Goal: Task Accomplishment & Management: Manage account settings

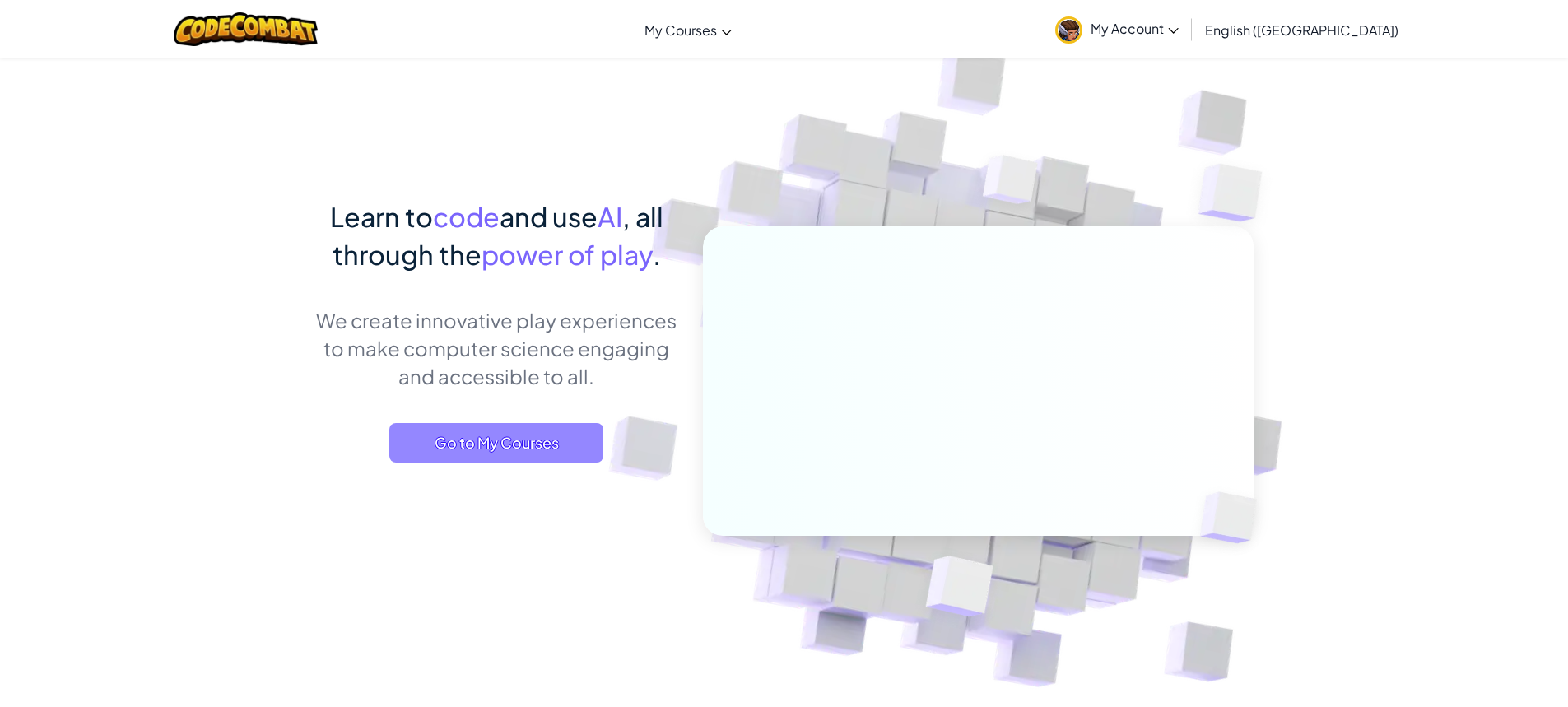
click at [588, 448] on span "Go to My Courses" at bounding box center [496, 442] width 214 height 39
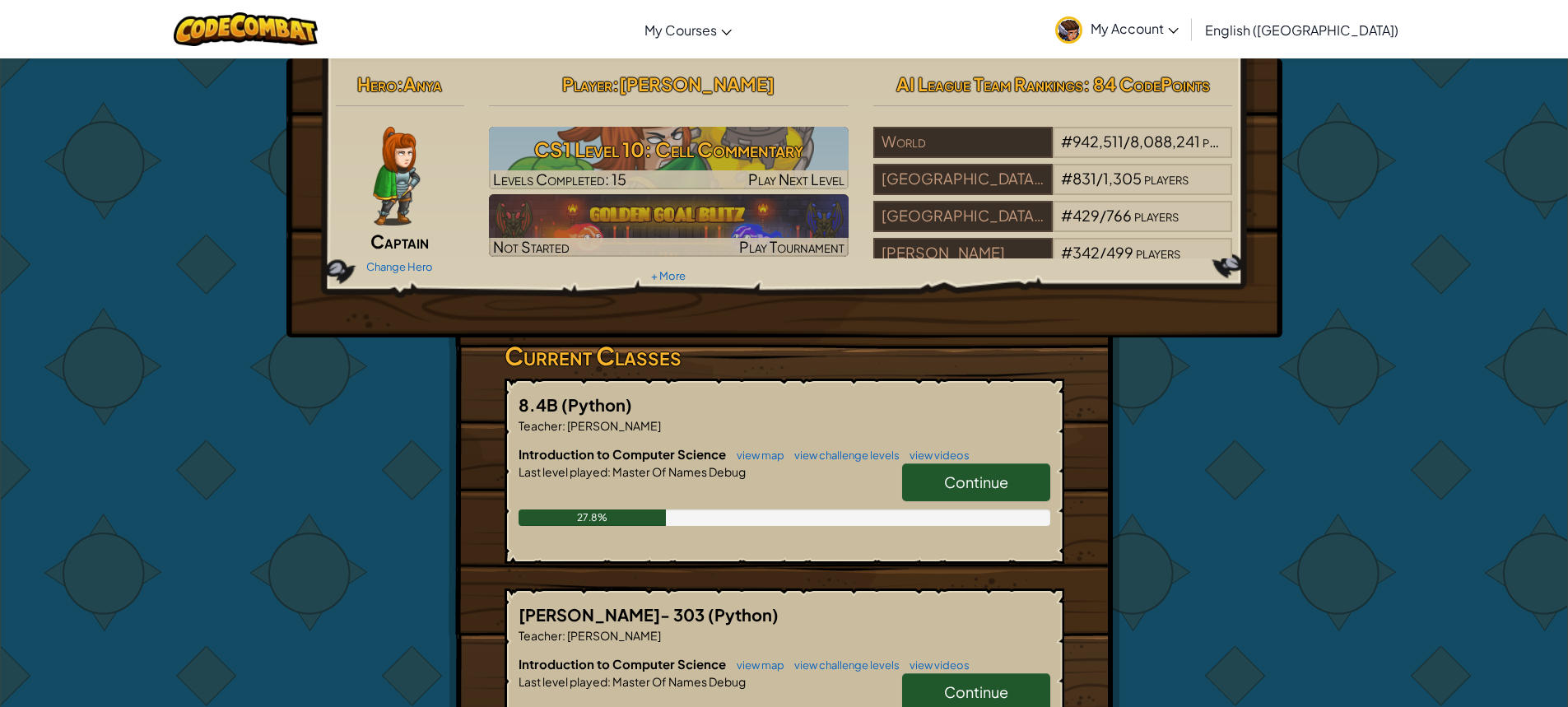
click at [972, 485] on span "Continue" at bounding box center [976, 481] width 64 height 19
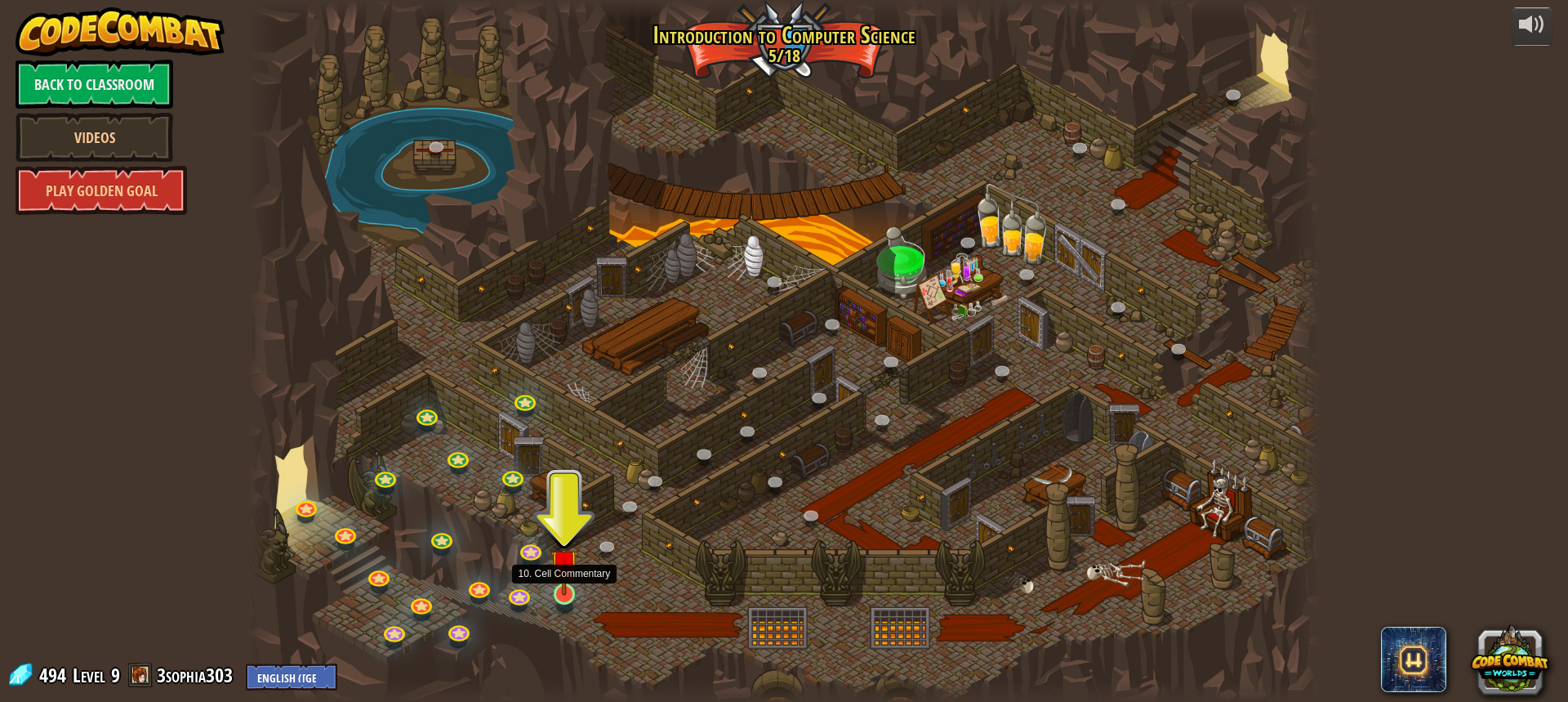
click at [572, 582] on img at bounding box center [565, 564] width 28 height 64
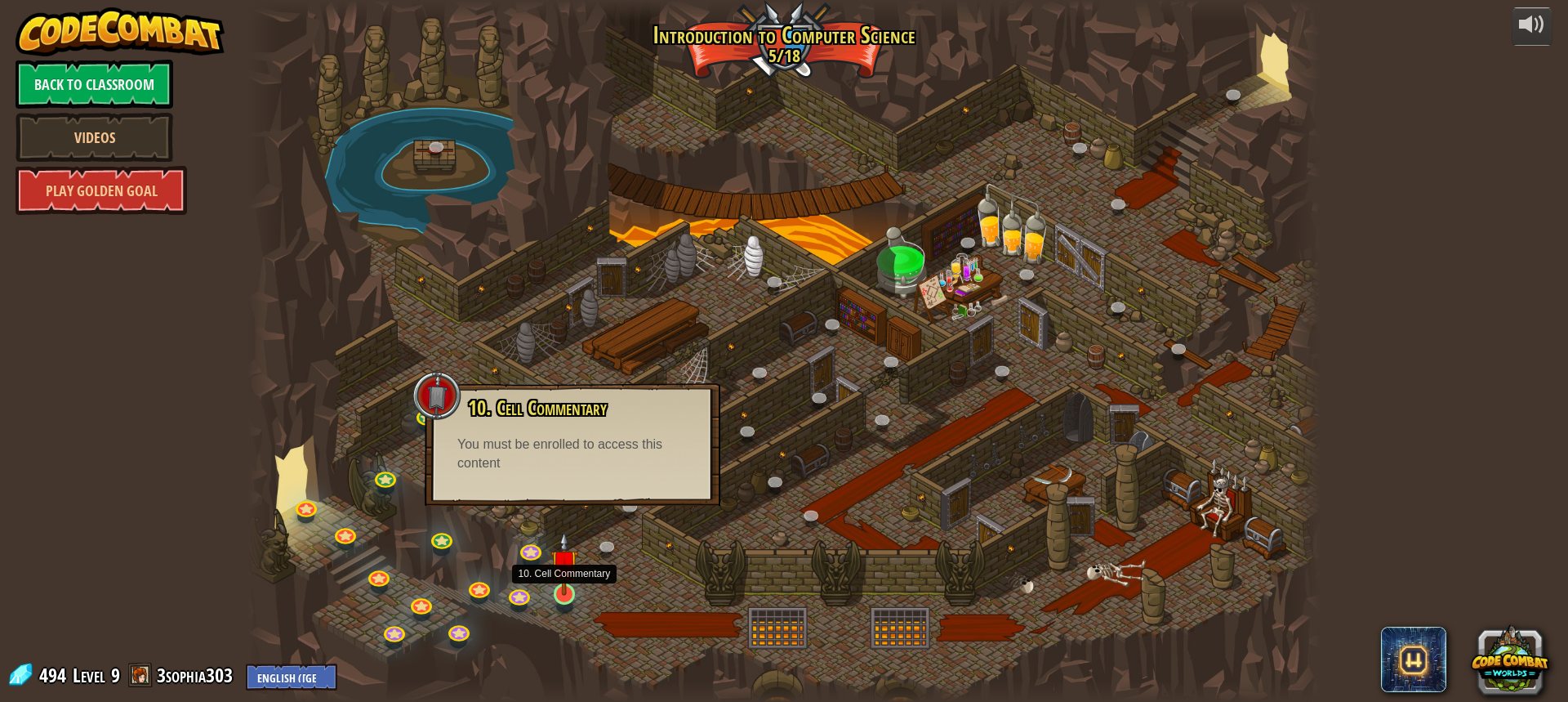
click at [572, 573] on img at bounding box center [565, 564] width 28 height 64
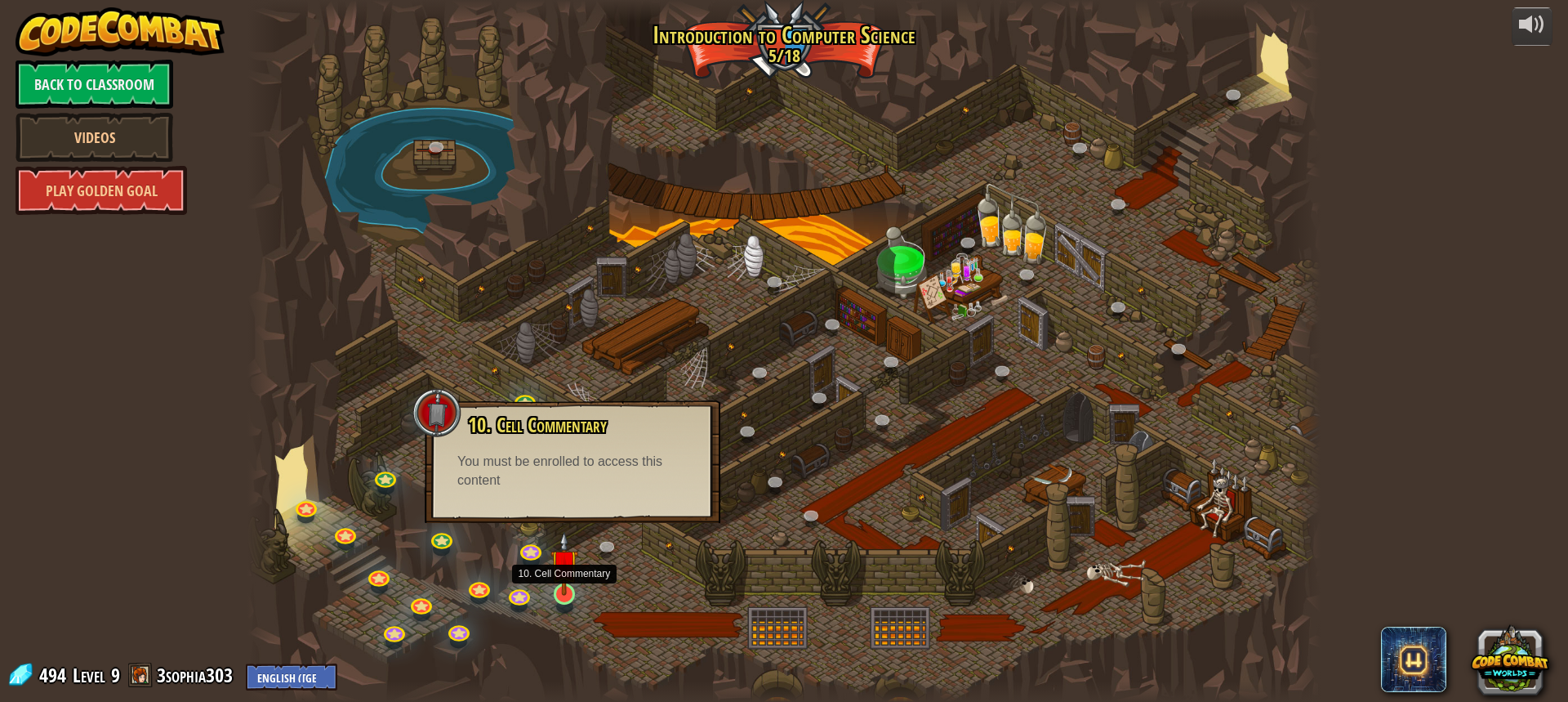
click at [572, 573] on img at bounding box center [565, 564] width 28 height 64
click at [572, 440] on div "10. Cell Commentary Trapped in a prison cell with the famous wizard! Say the pa…" at bounding box center [572, 453] width 263 height 76
click at [555, 596] on div at bounding box center [565, 594] width 21 height 21
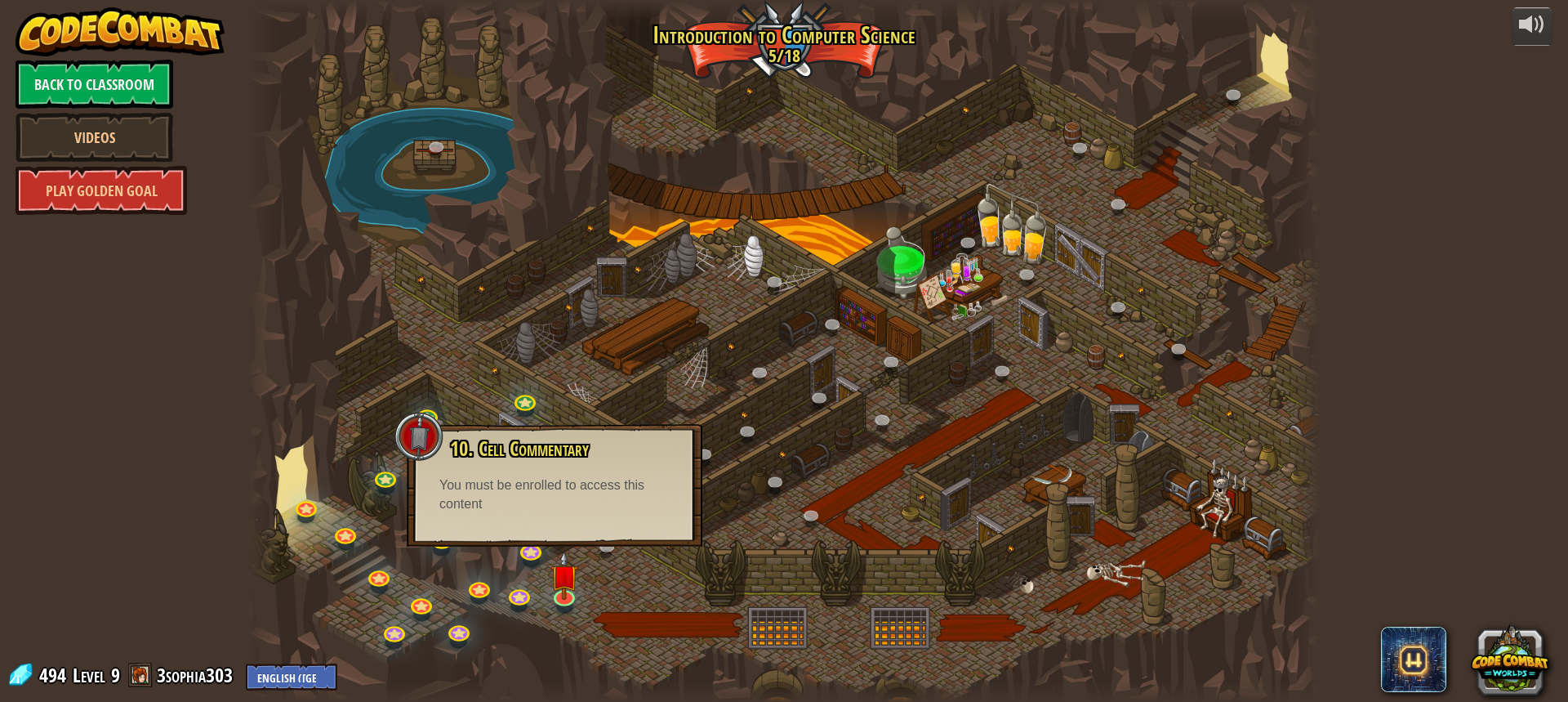
click at [639, 576] on div at bounding box center [784, 351] width 1074 height 702
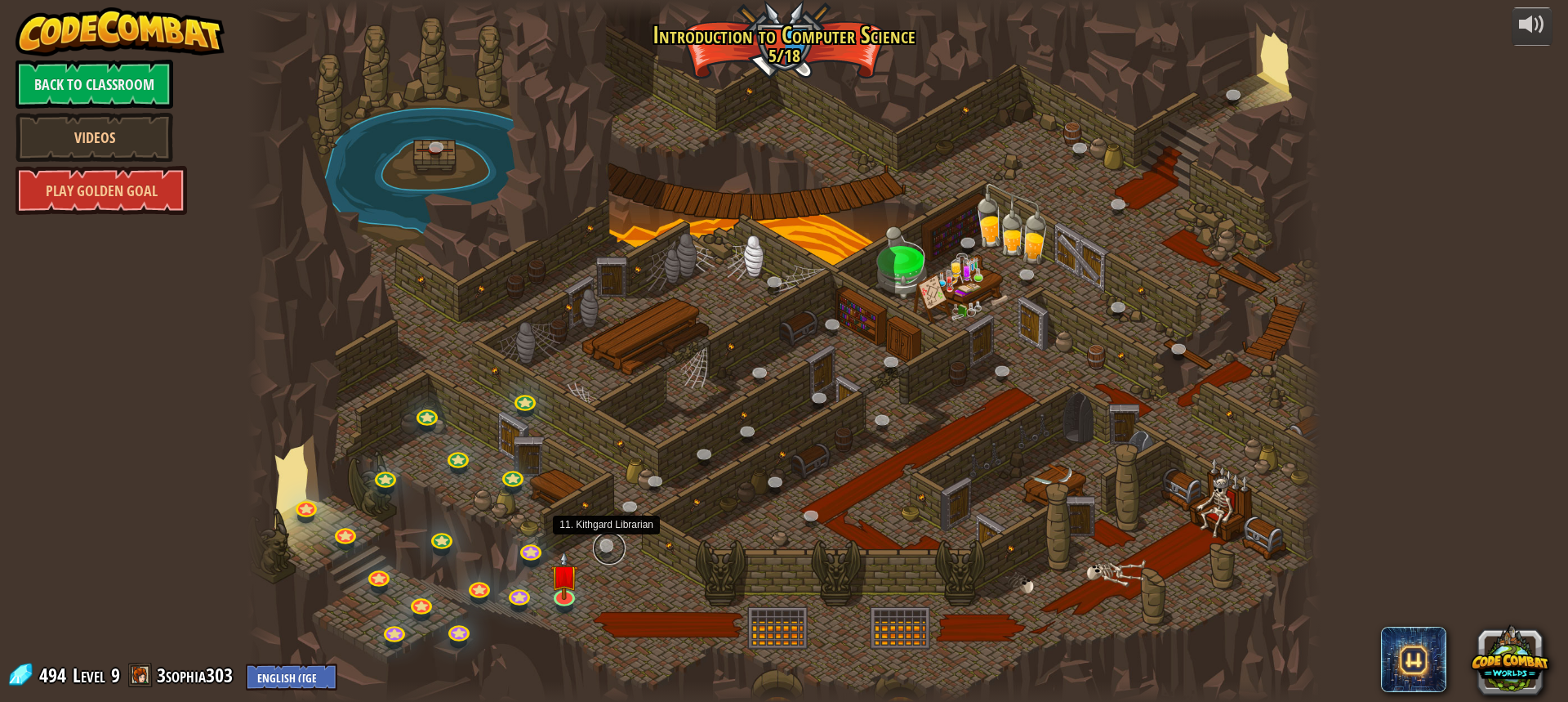
click at [607, 551] on link at bounding box center [609, 548] width 33 height 33
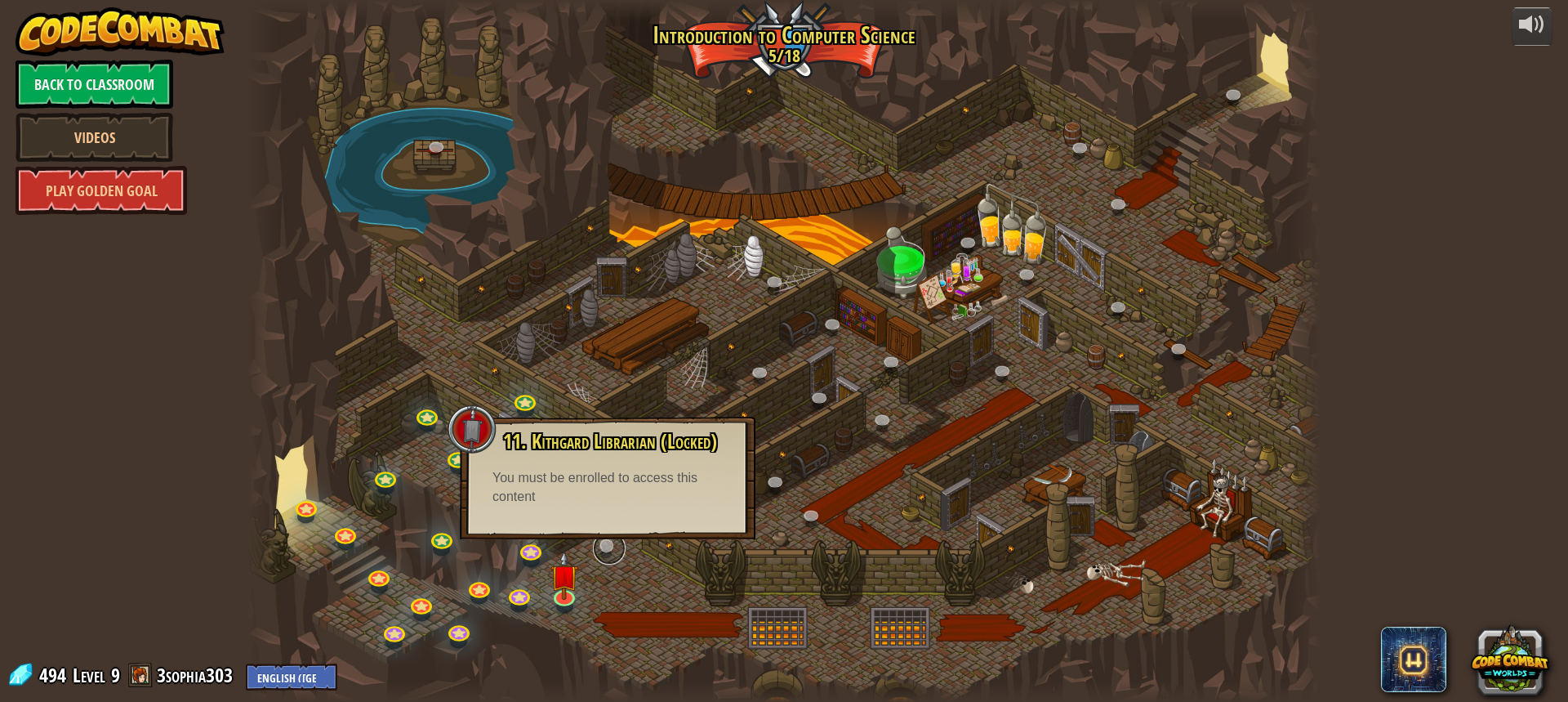
click at [607, 551] on link at bounding box center [609, 548] width 33 height 33
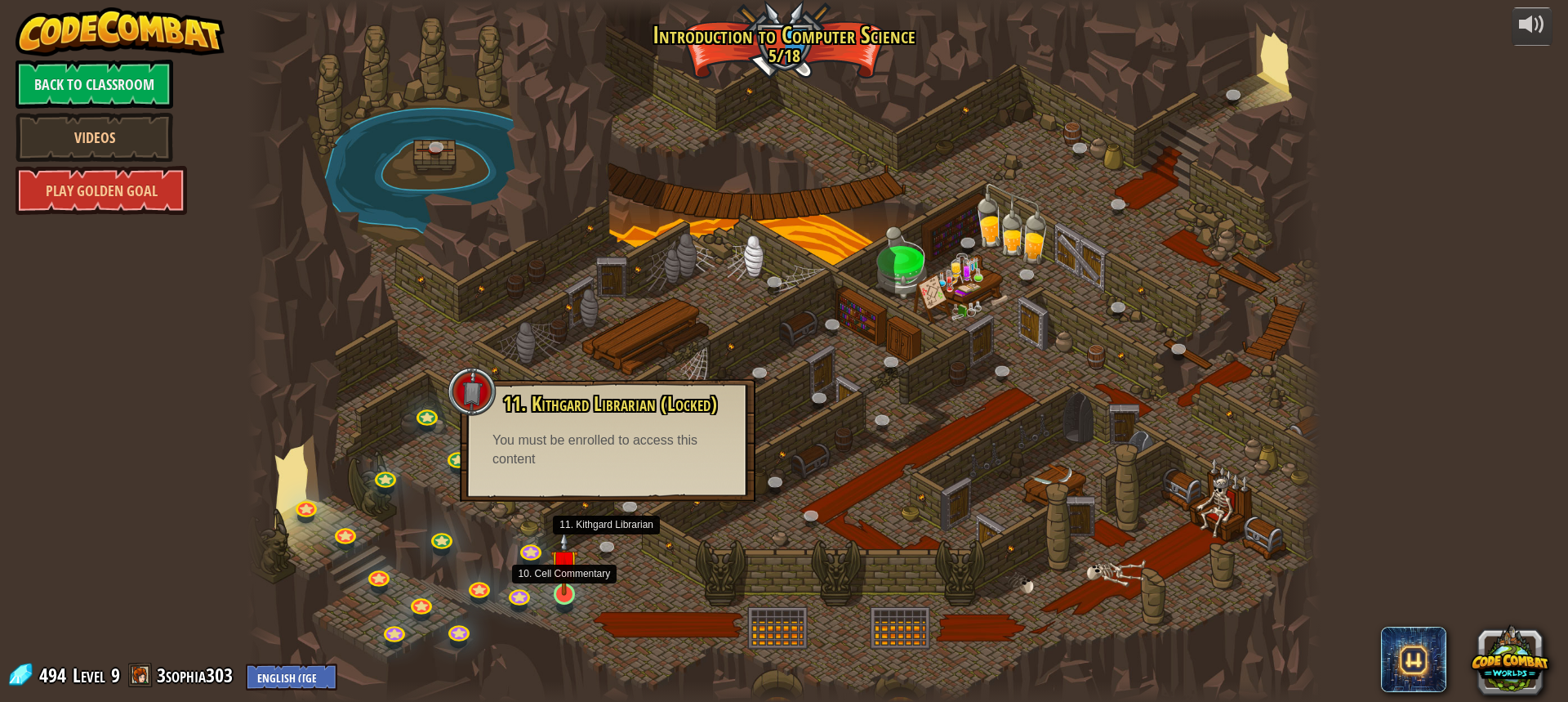
click at [574, 593] on img at bounding box center [565, 564] width 28 height 64
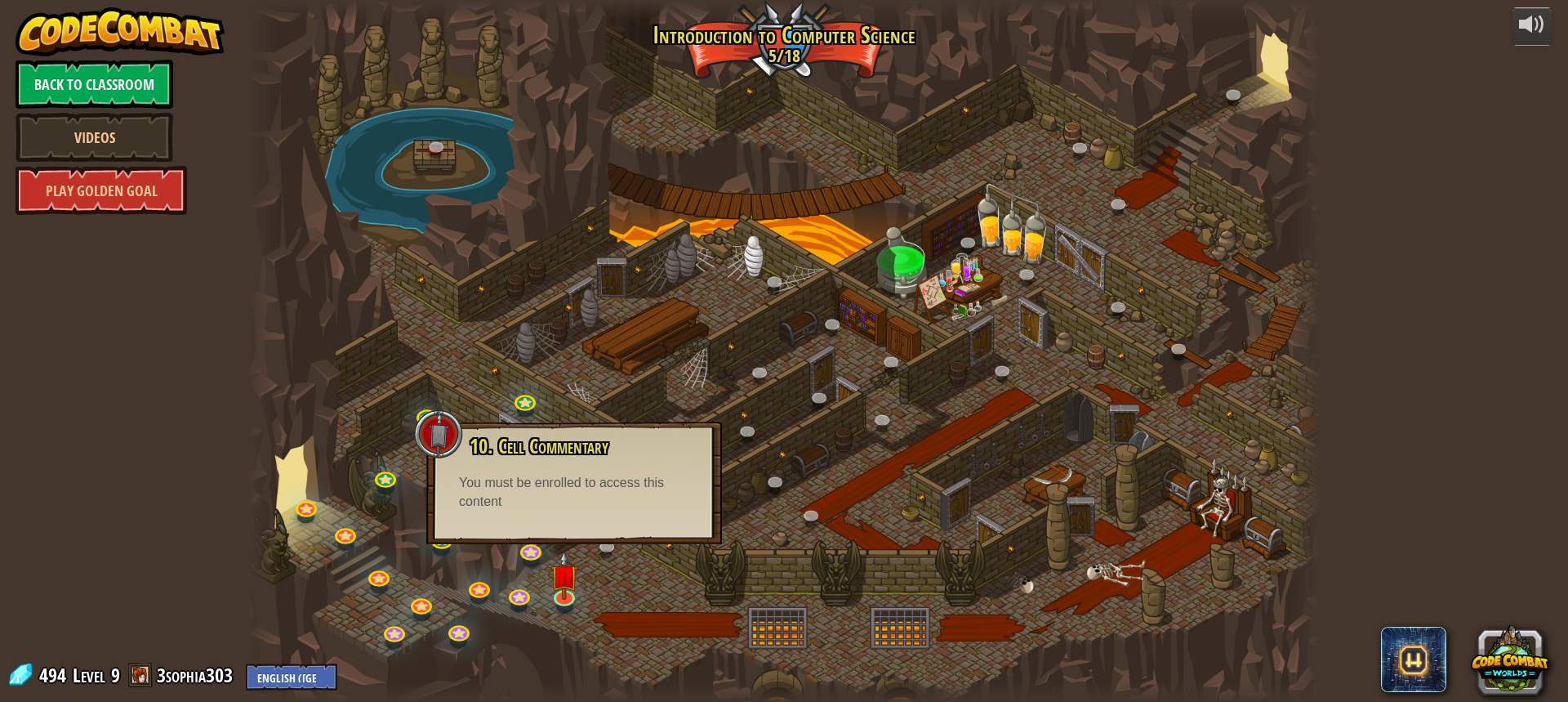
click at [1222, 506] on div at bounding box center [784, 351] width 1074 height 702
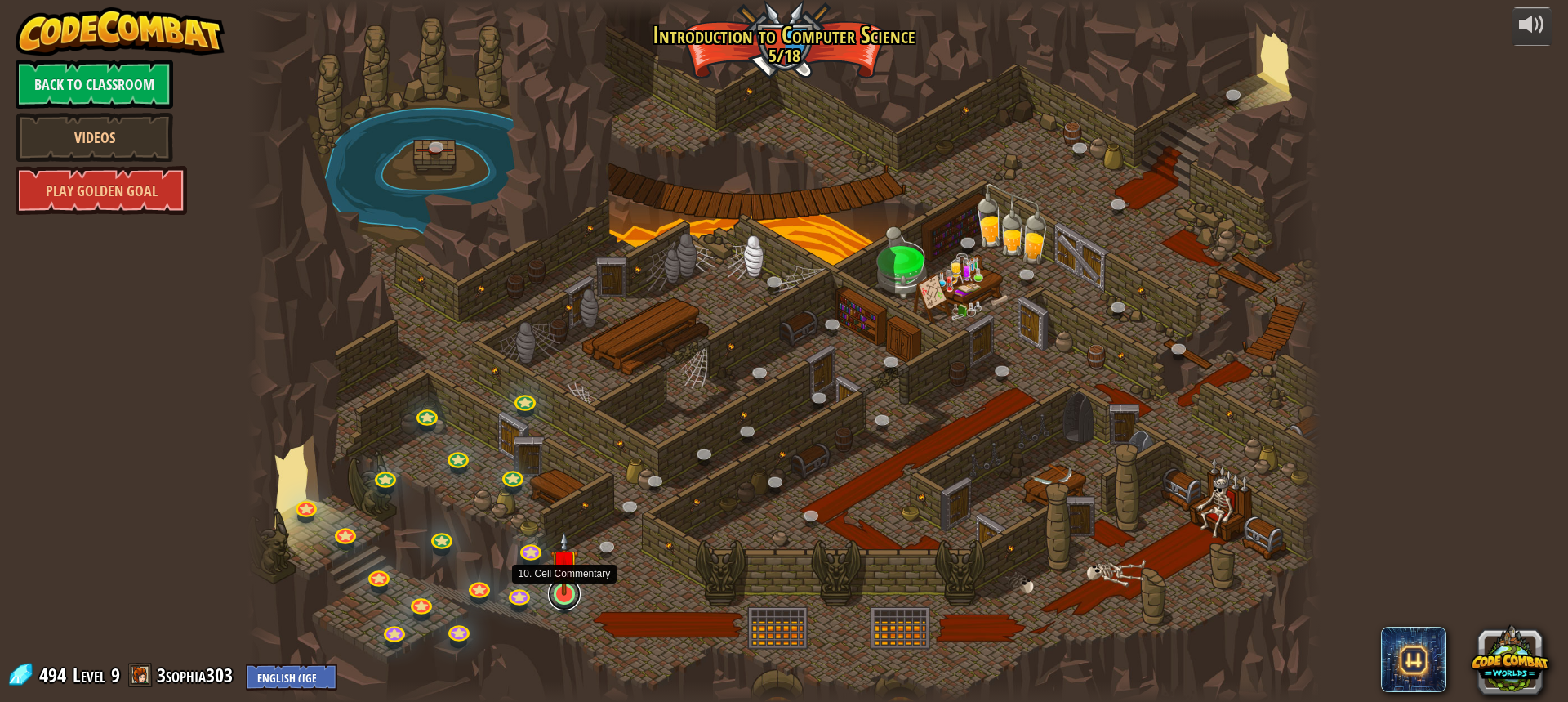
click at [572, 597] on link at bounding box center [565, 594] width 33 height 33
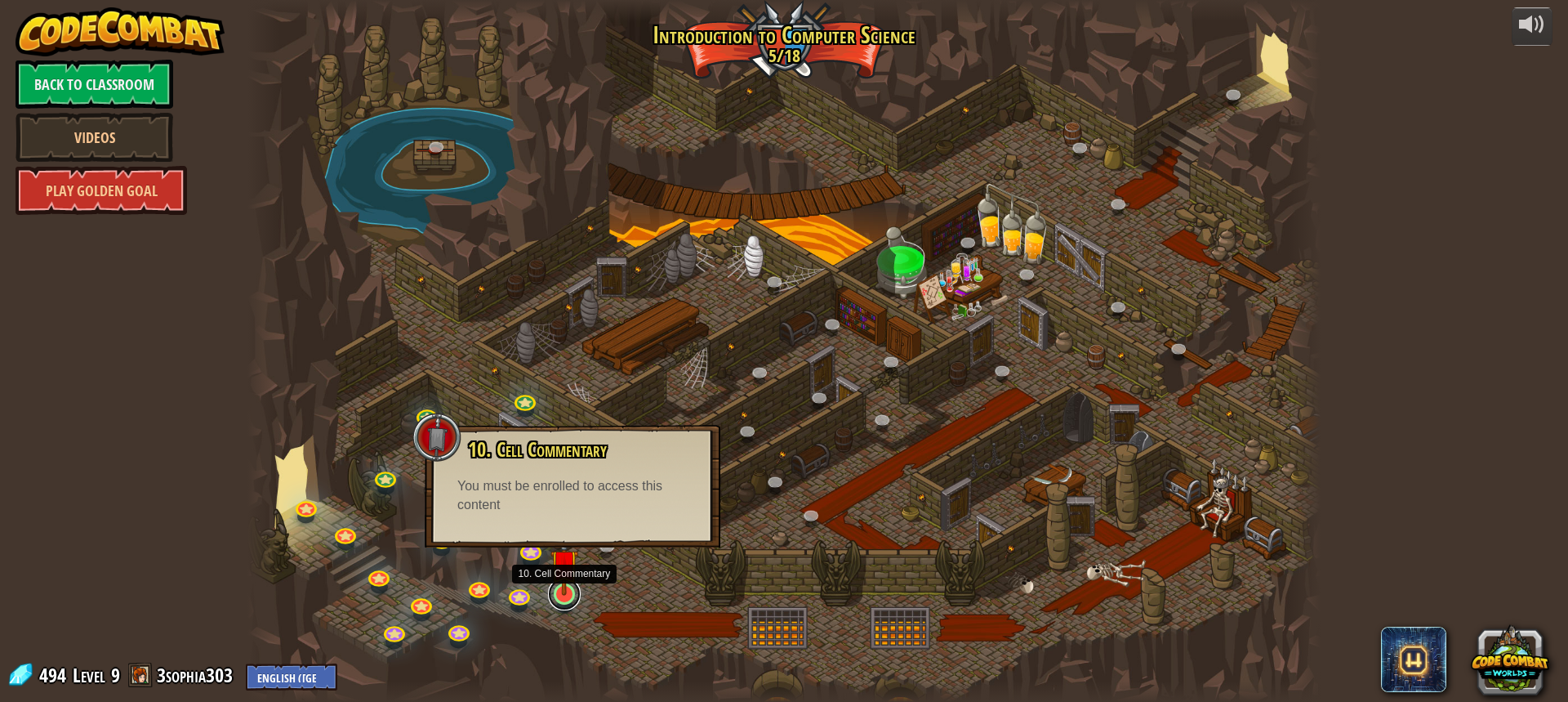
click at [572, 597] on link at bounding box center [565, 594] width 33 height 33
click at [575, 583] on img at bounding box center [565, 564] width 28 height 64
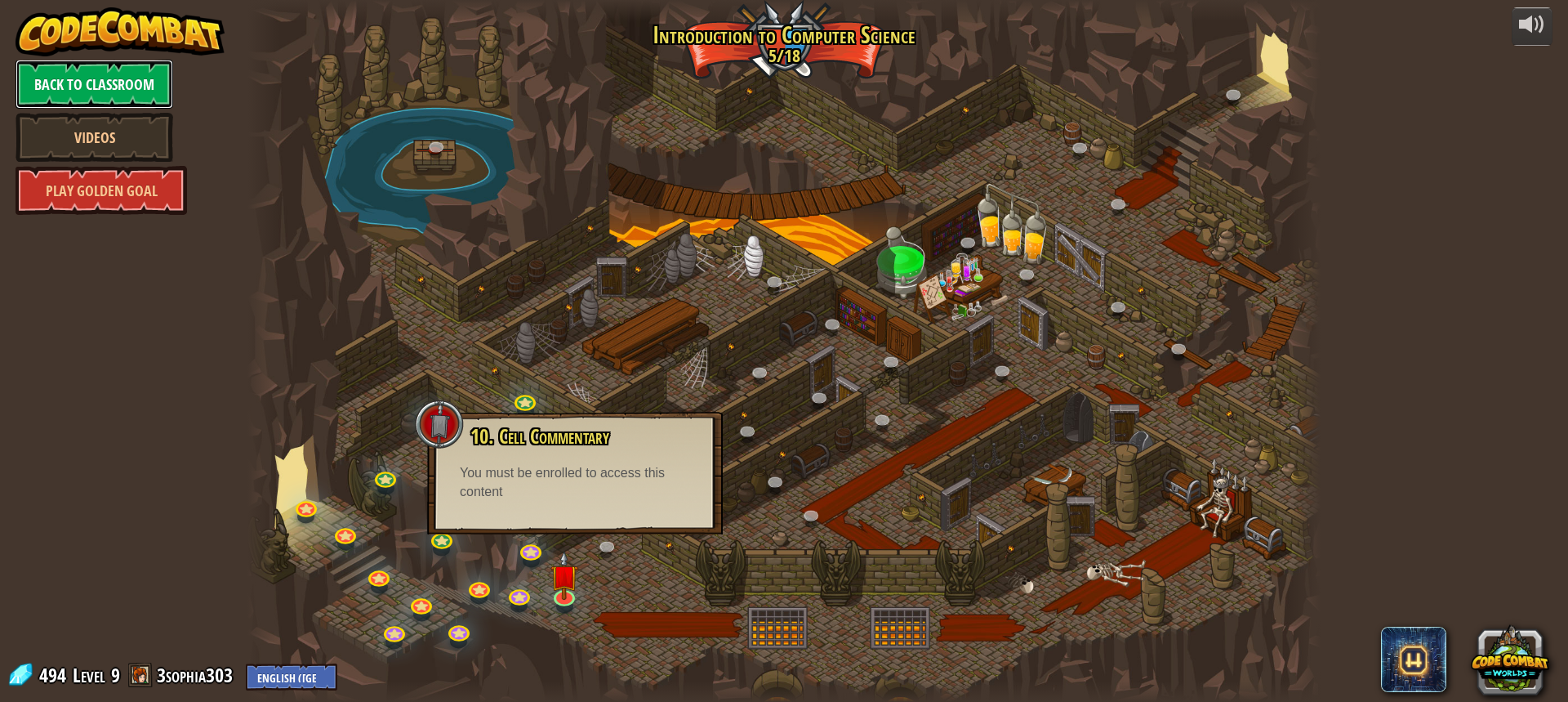
click at [79, 85] on link "Back to Classroom" at bounding box center [94, 84] width 158 height 49
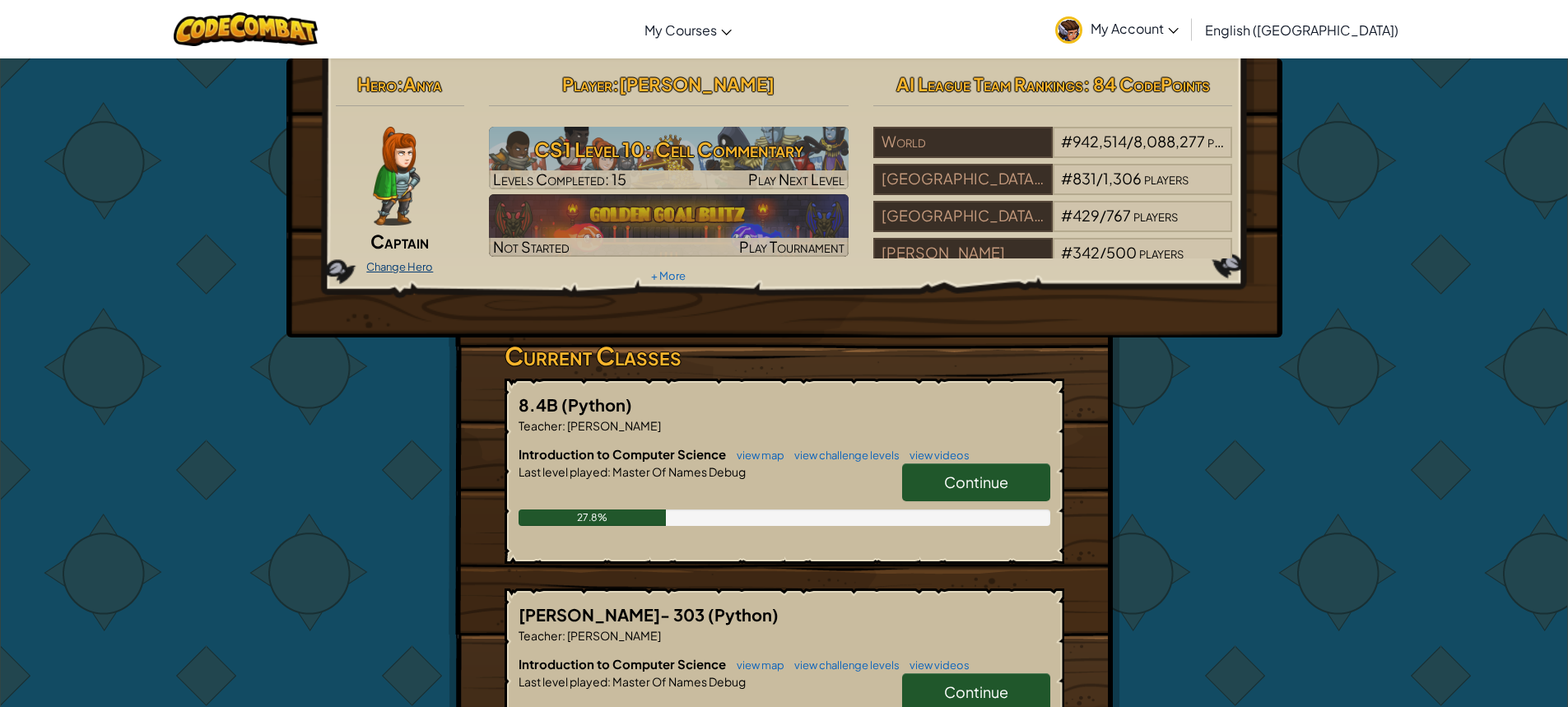
click at [381, 267] on link "Change Hero" at bounding box center [399, 266] width 67 height 13
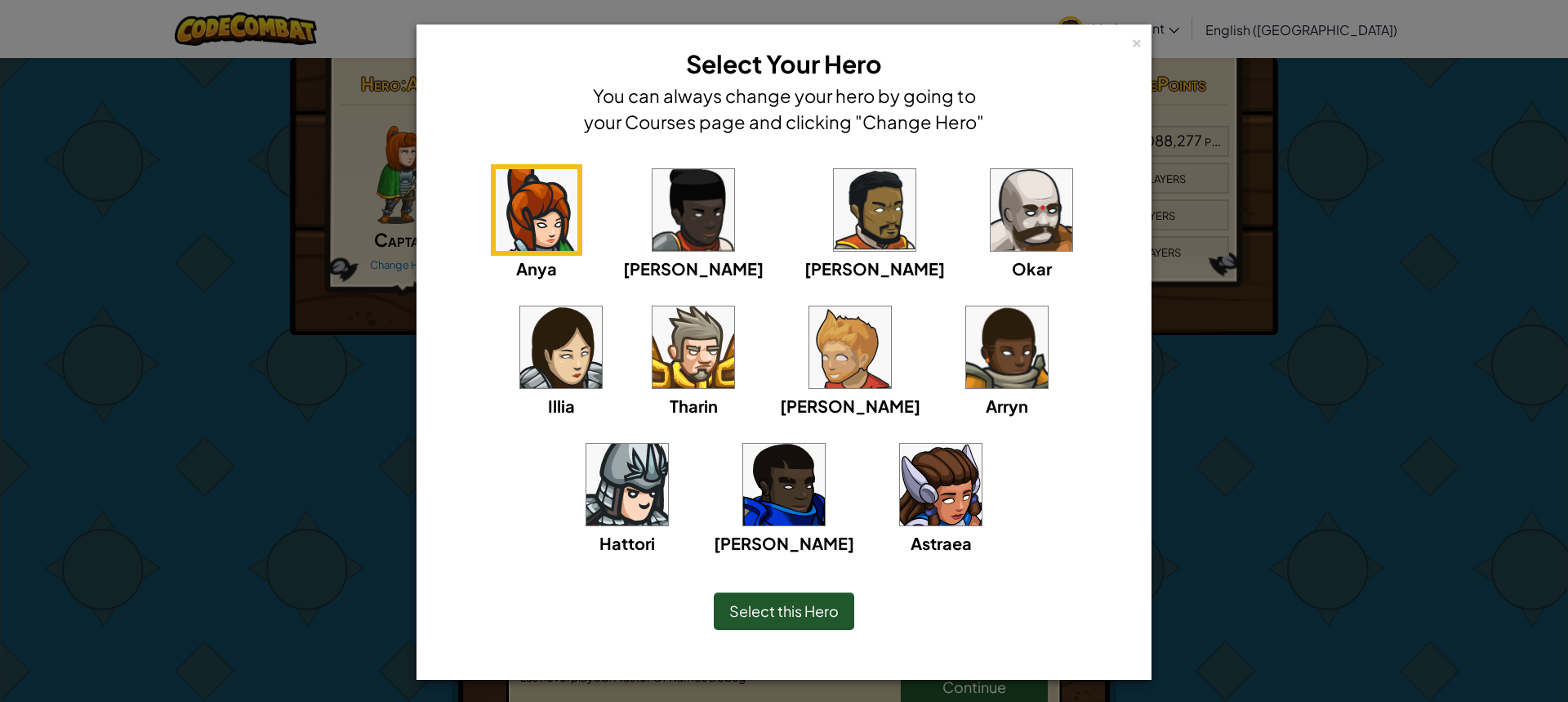
click at [900, 490] on img at bounding box center [941, 485] width 82 height 82
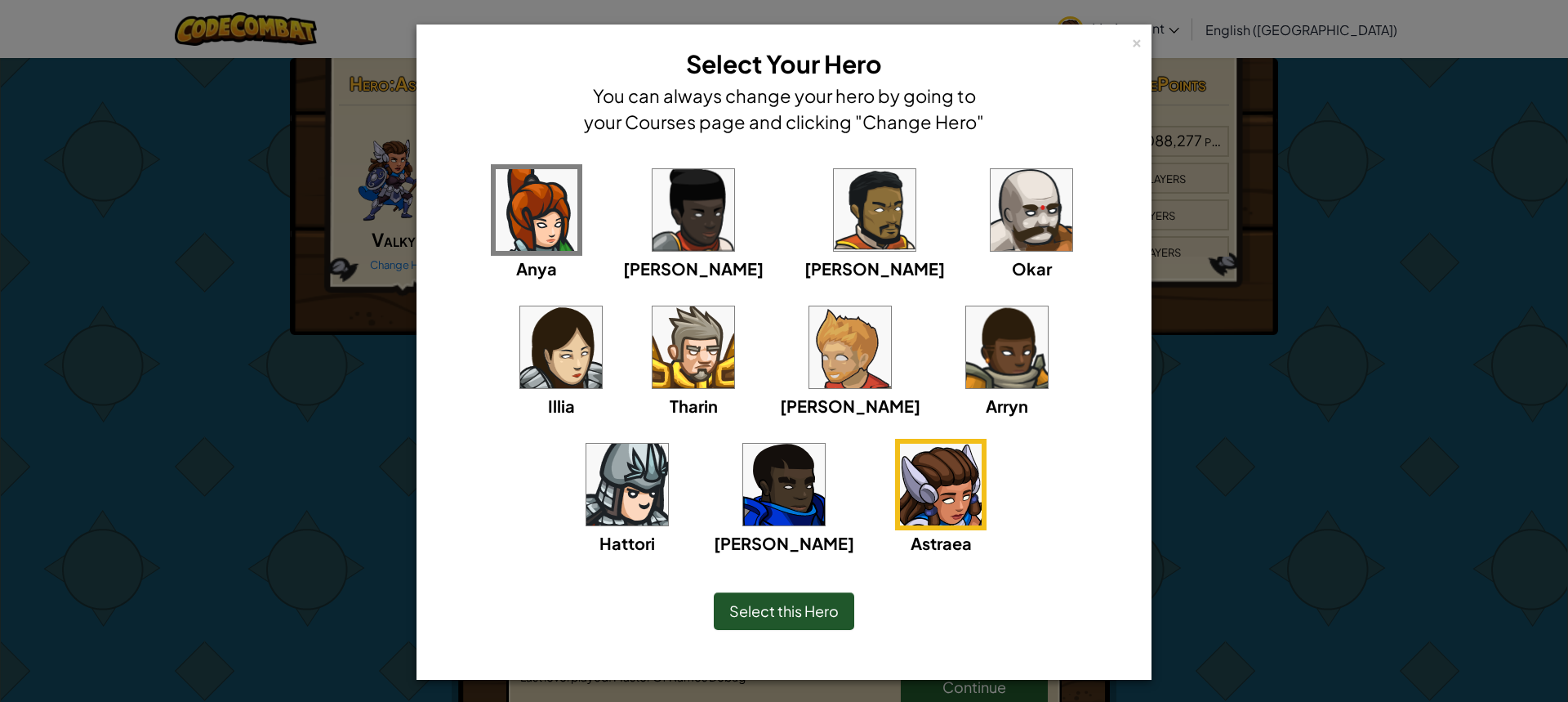
click at [1128, 445] on div "Anya [PERSON_NAME] [PERSON_NAME] [PERSON_NAME] Arryn [PERSON_NAME]" at bounding box center [784, 350] width 717 height 404
click at [602, 307] on img at bounding box center [562, 348] width 82 height 82
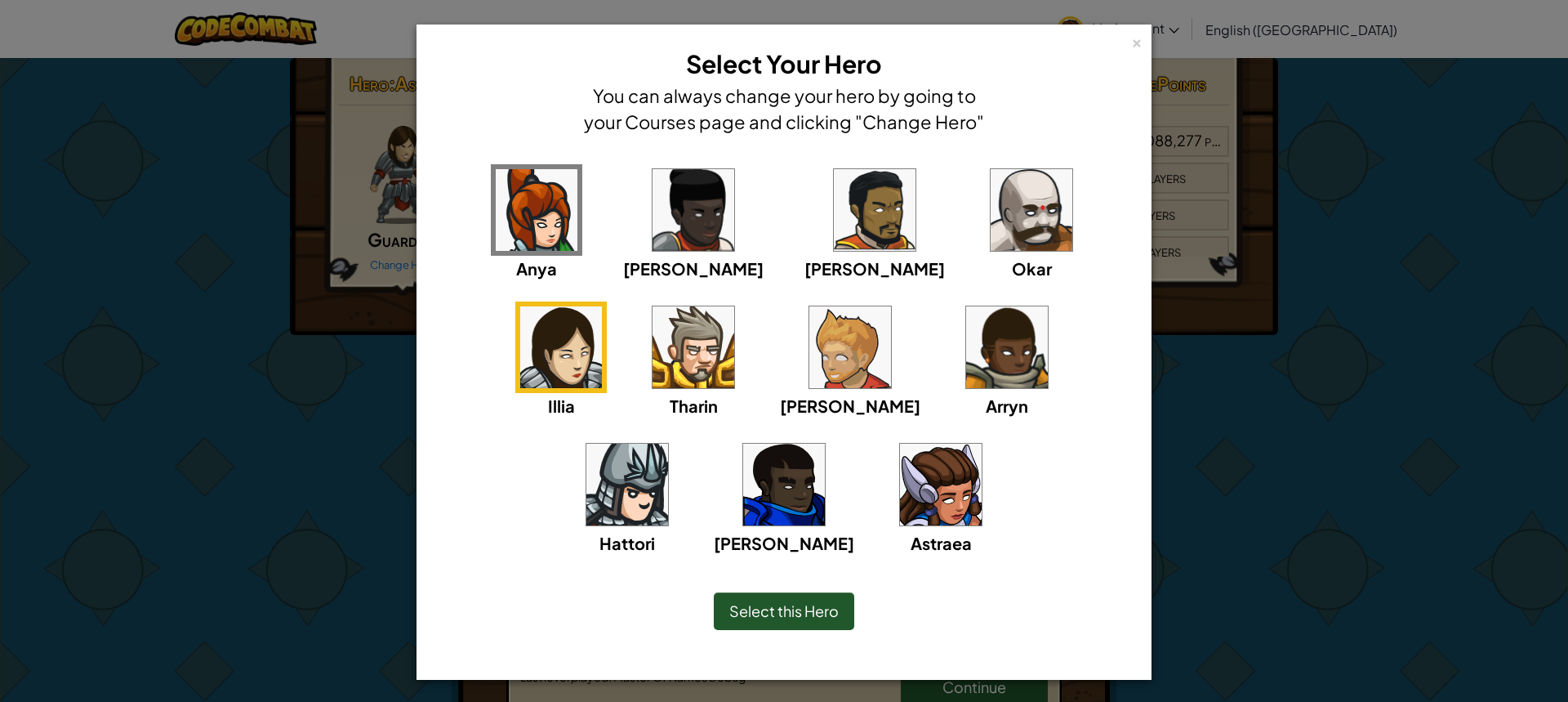
click at [900, 475] on img at bounding box center [941, 485] width 82 height 82
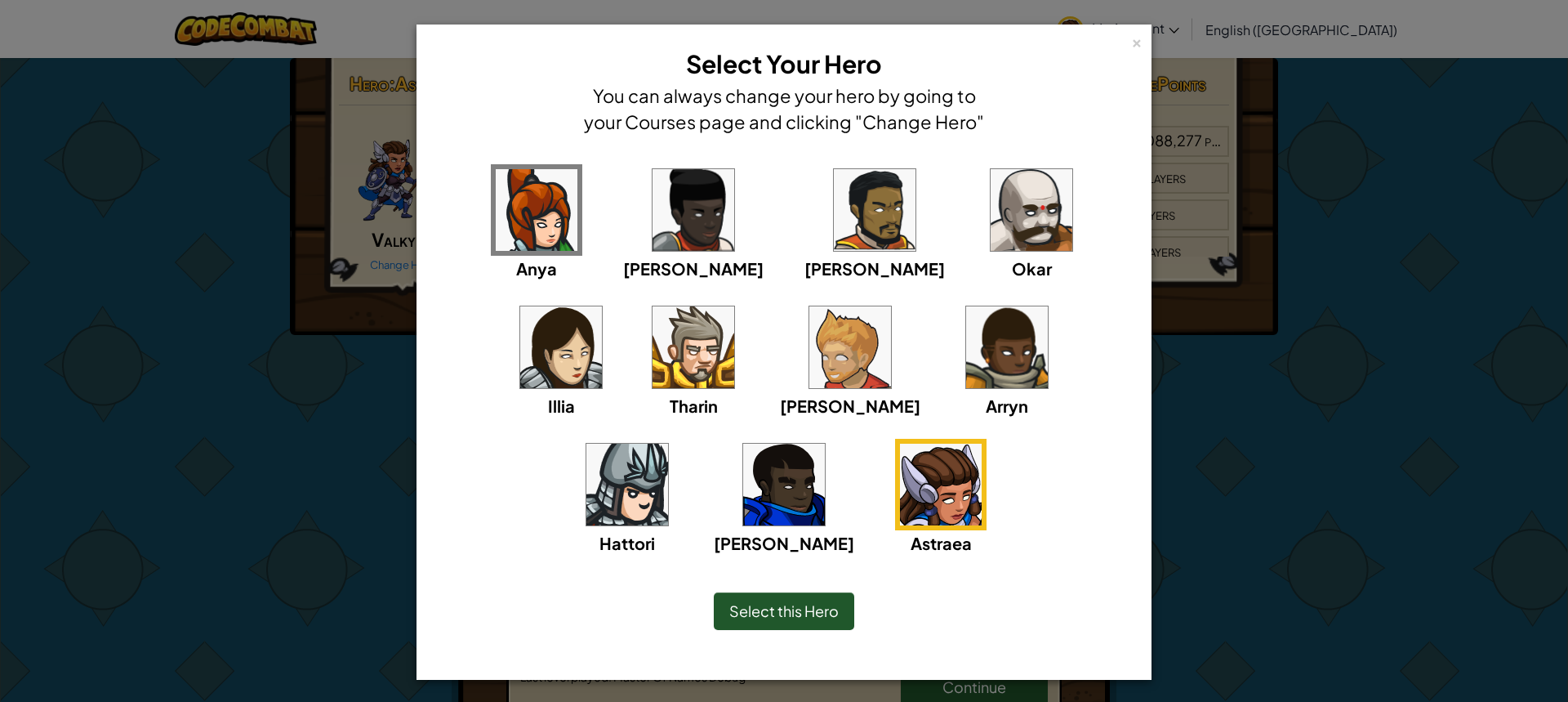
click at [826, 608] on div "Select this Hero" at bounding box center [784, 611] width 140 height 38
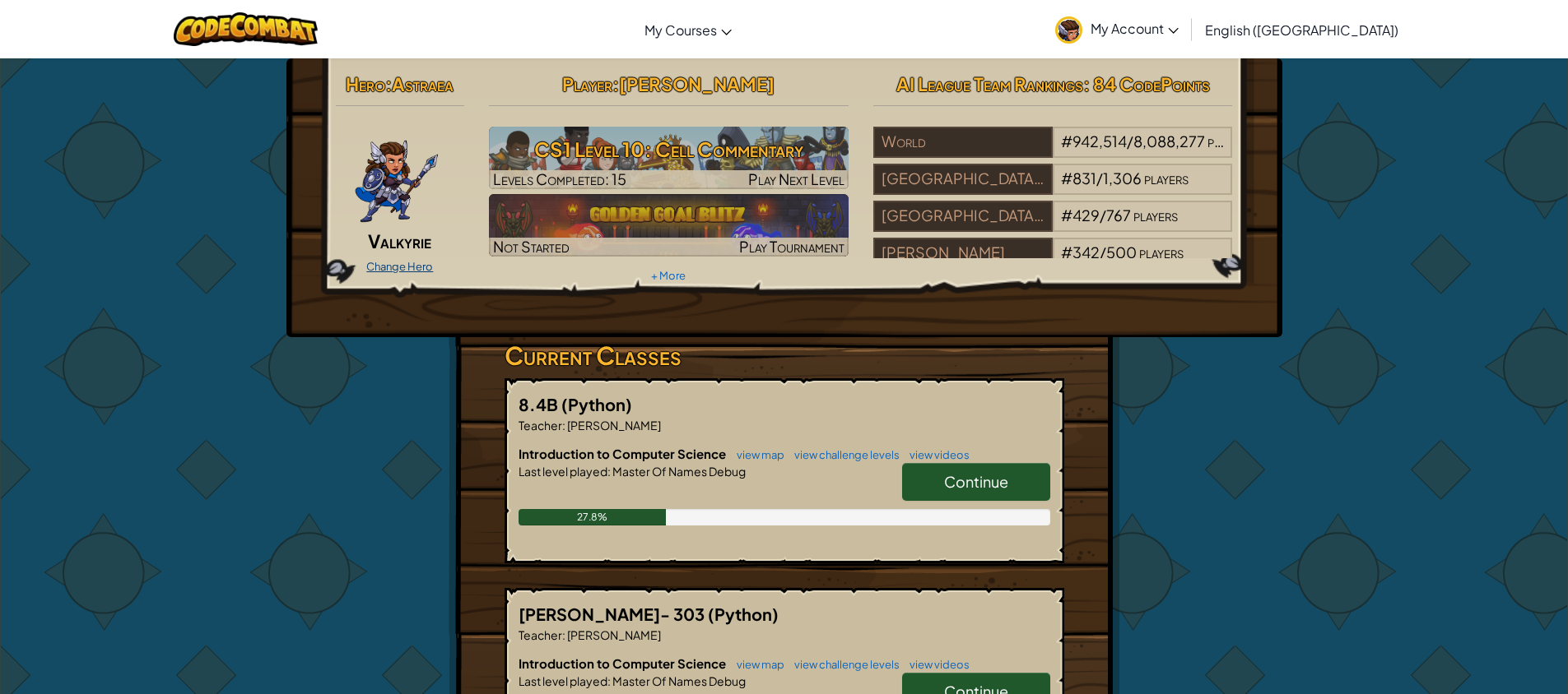
click at [397, 265] on link "Change Hero" at bounding box center [399, 266] width 67 height 13
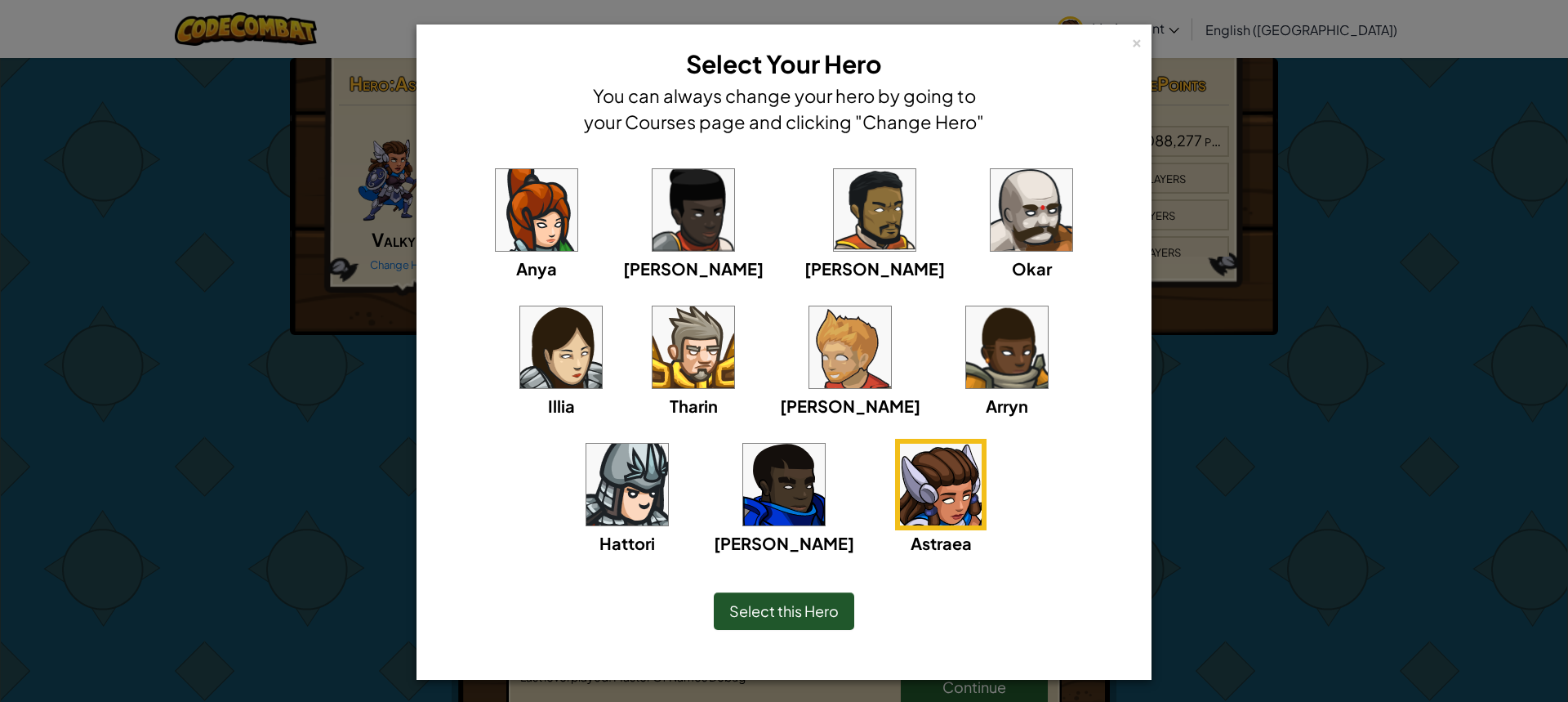
click at [747, 618] on span "Select this Hero" at bounding box center [784, 610] width 109 height 18
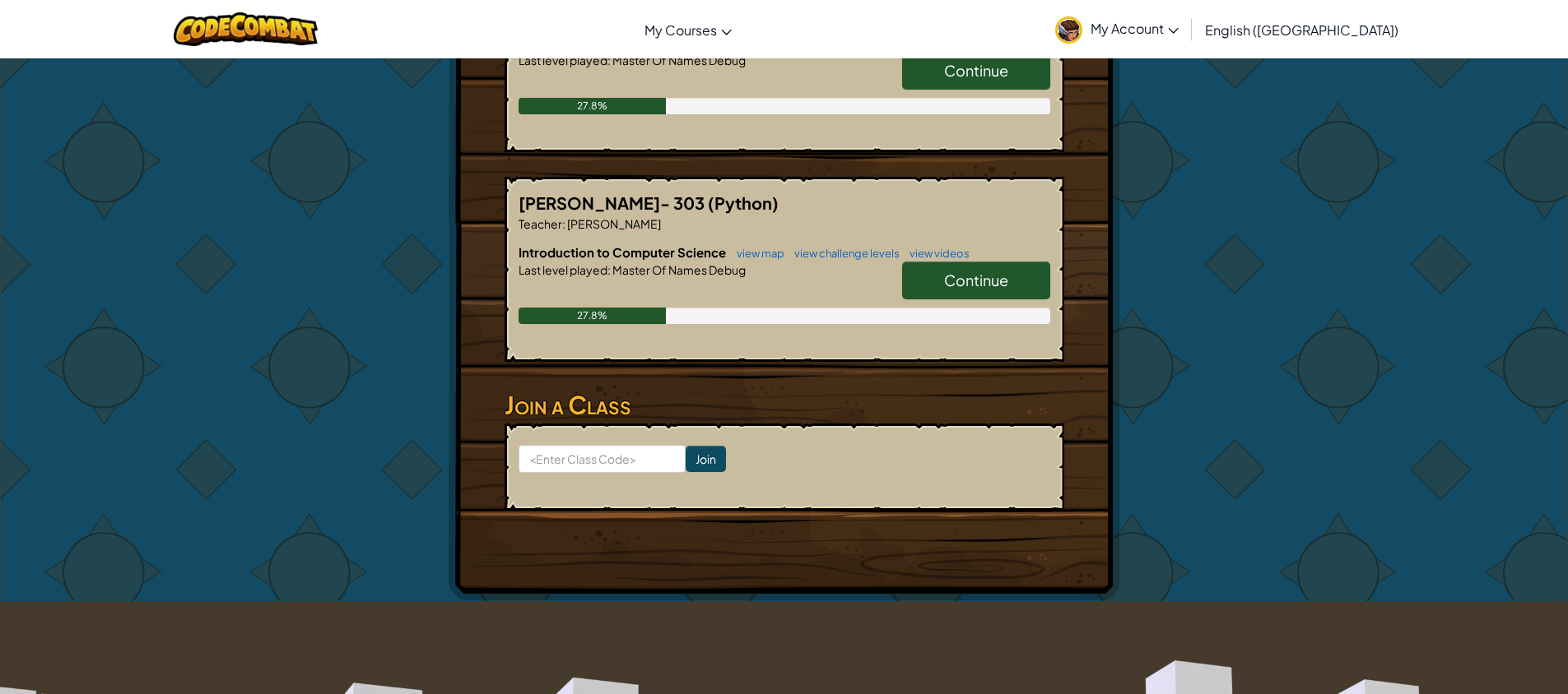
scroll to position [247, 0]
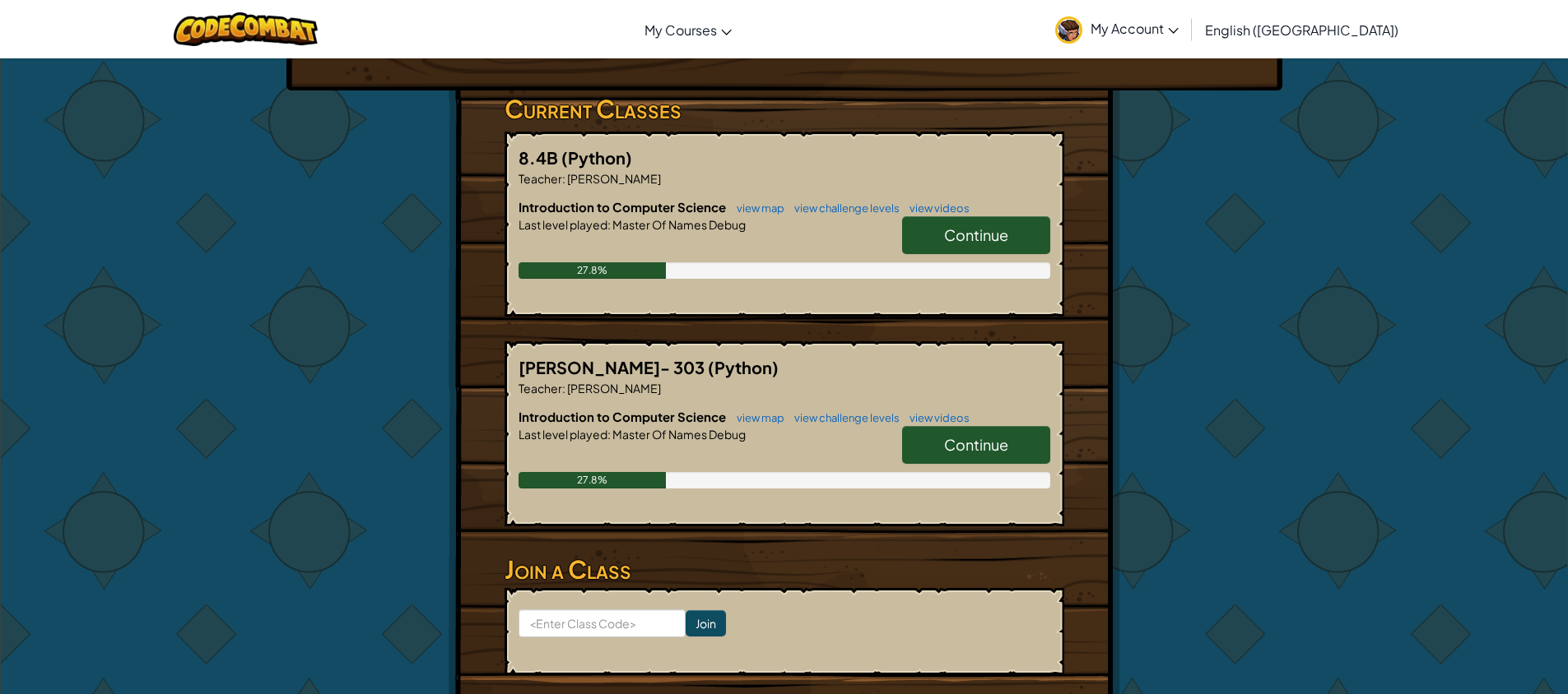
click at [971, 229] on span "Continue" at bounding box center [976, 234] width 64 height 19
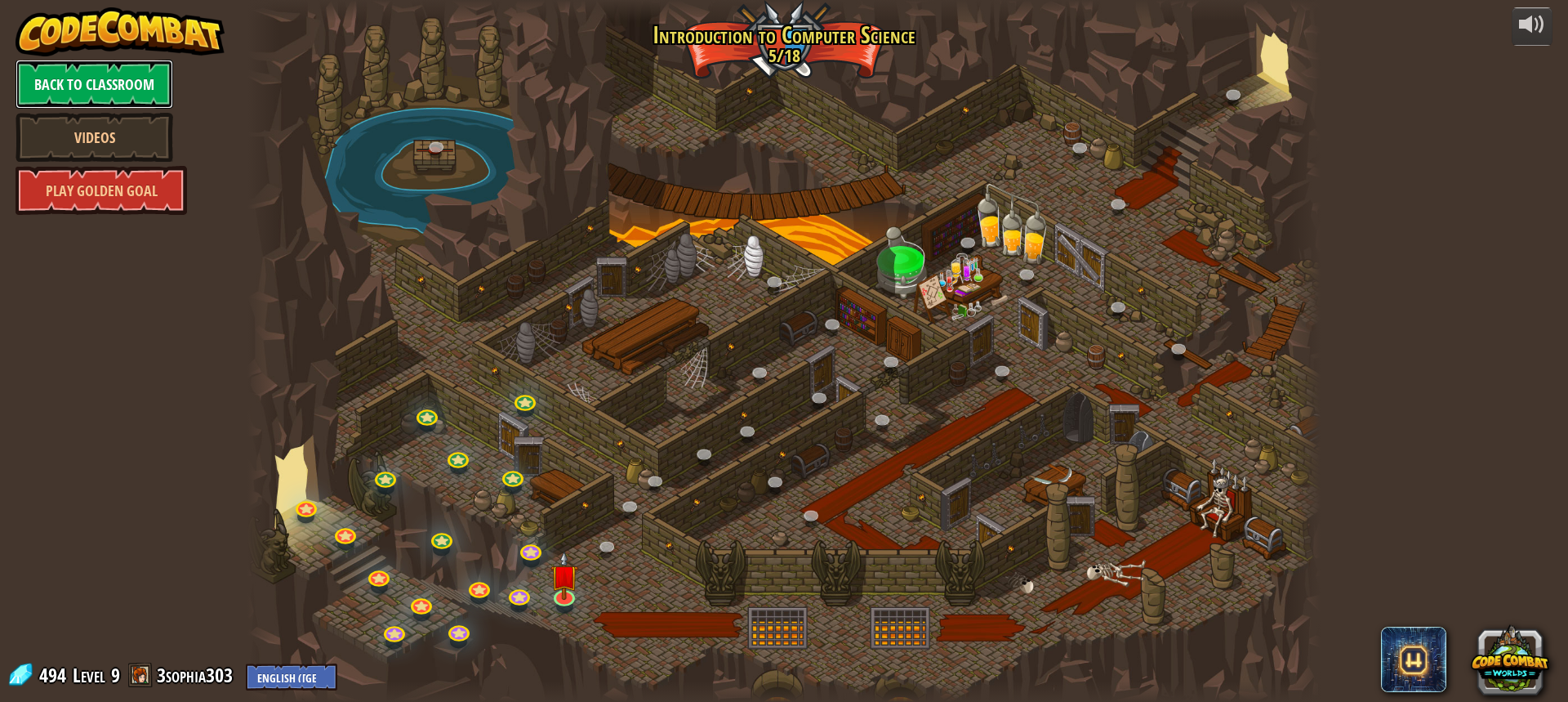
click at [98, 81] on link "Back to Classroom" at bounding box center [94, 84] width 158 height 49
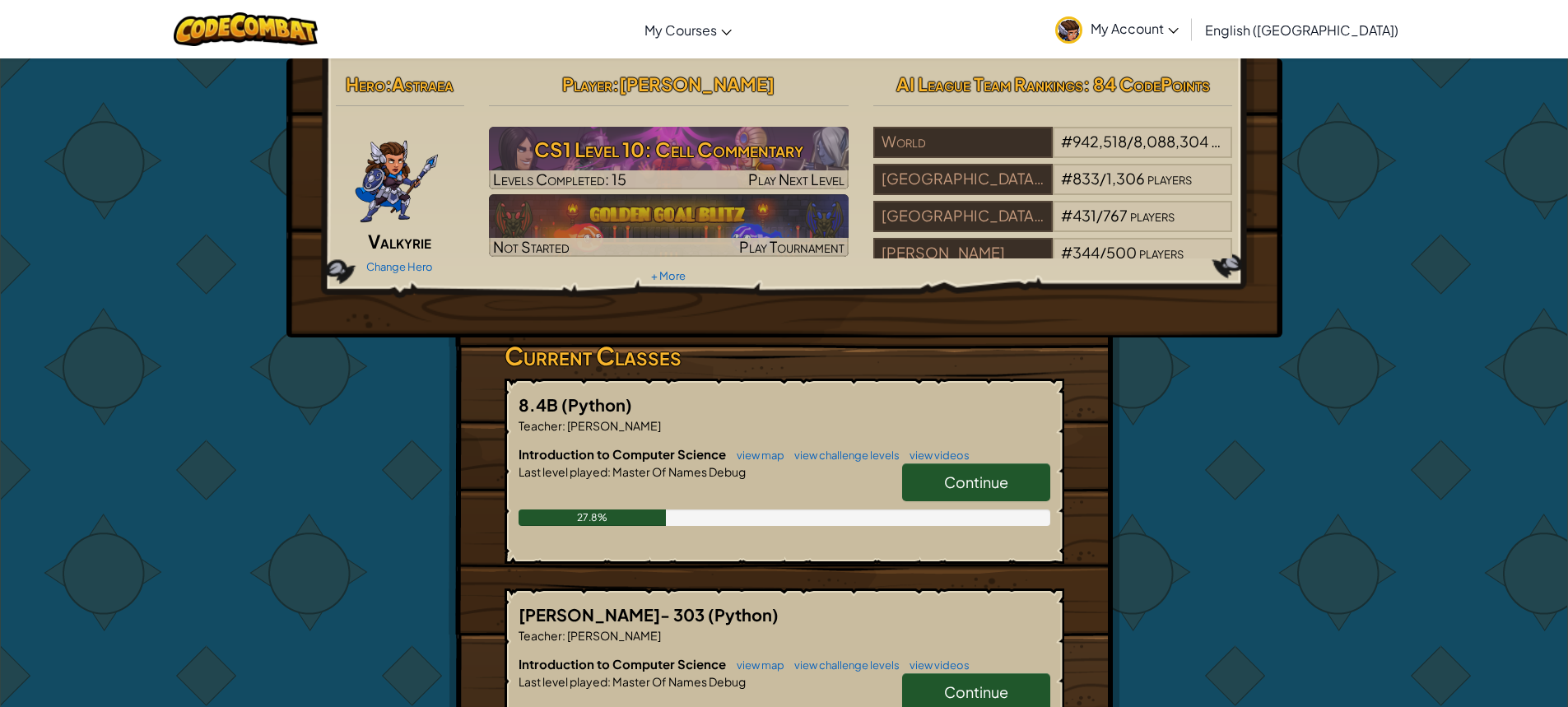
click at [918, 489] on link "Continue" at bounding box center [976, 482] width 148 height 38
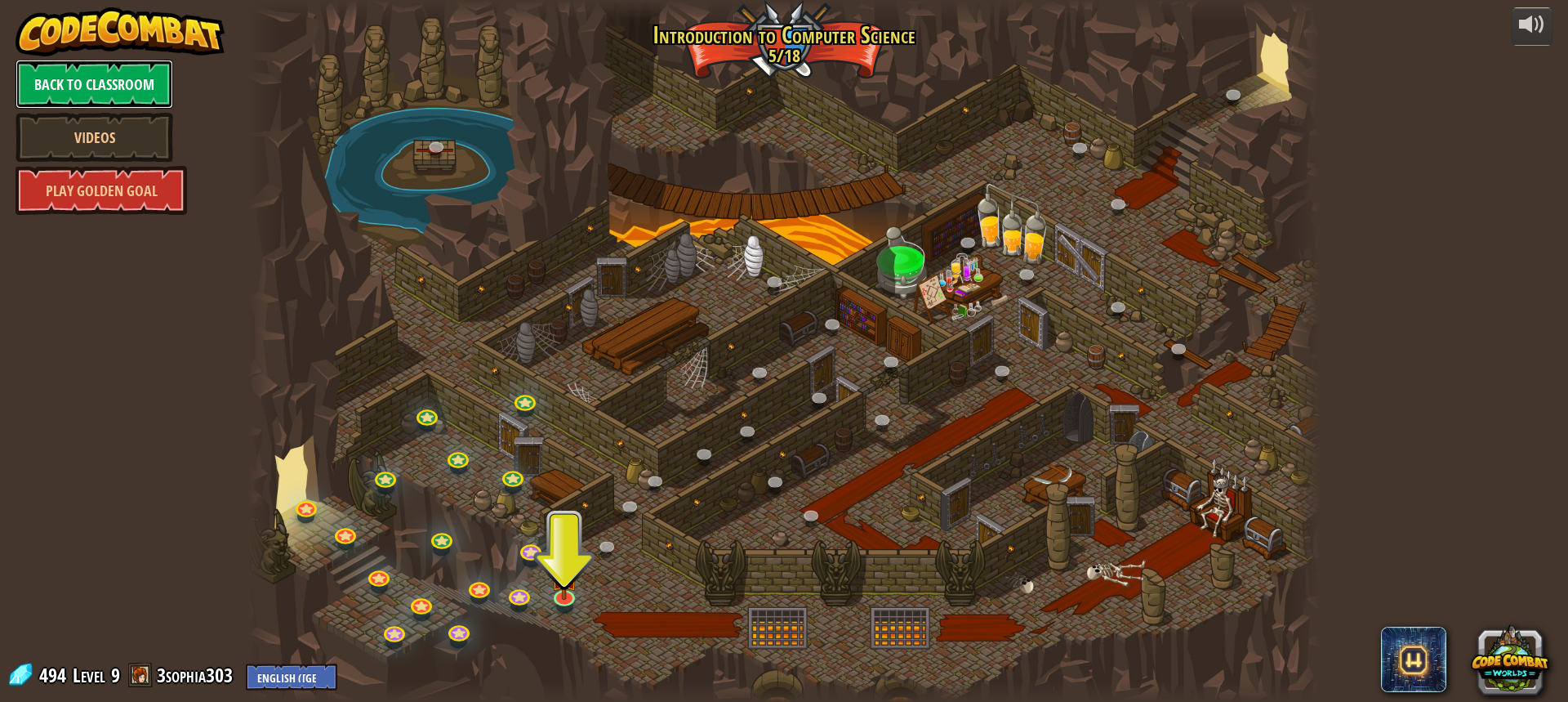
click at [129, 91] on link "Back to Classroom" at bounding box center [94, 84] width 158 height 49
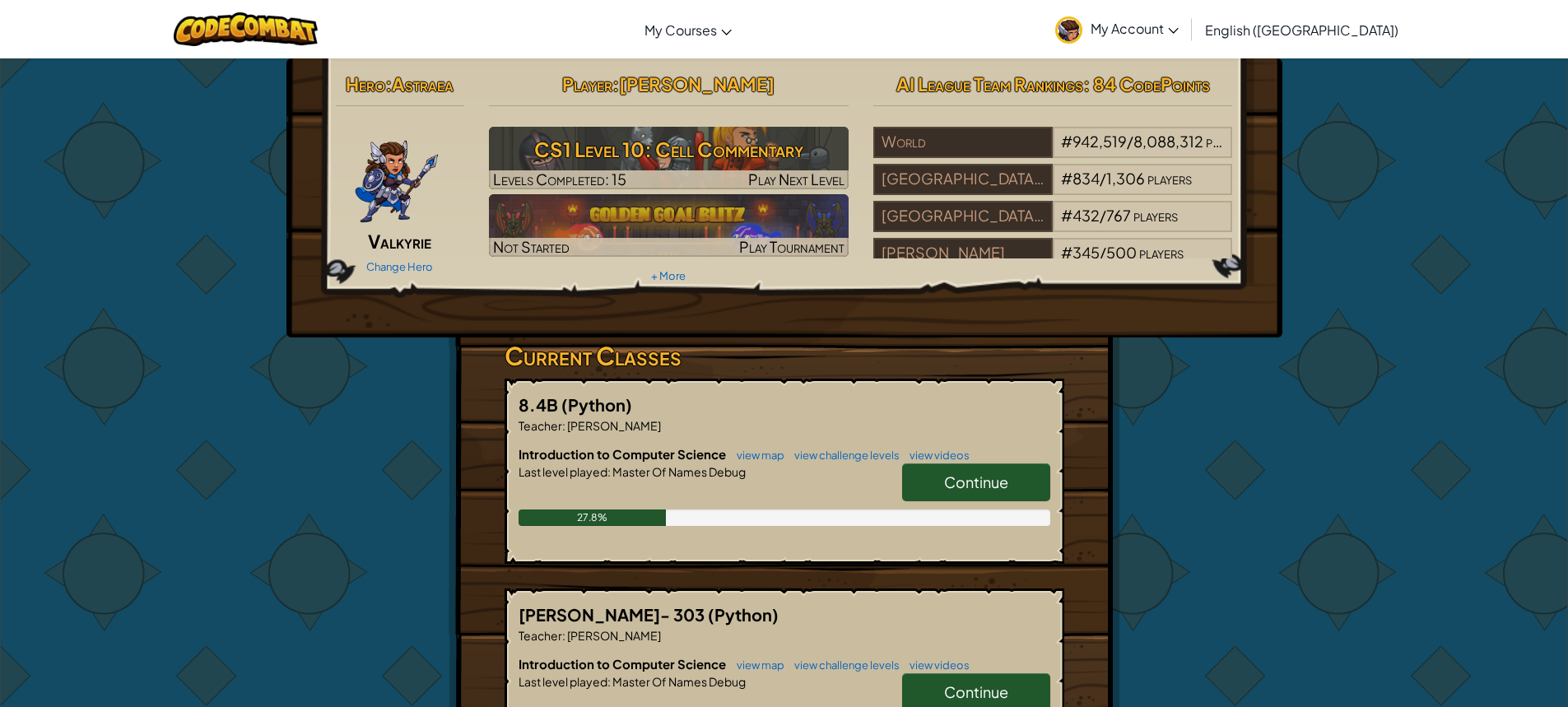
click at [397, 187] on img at bounding box center [396, 176] width 85 height 99
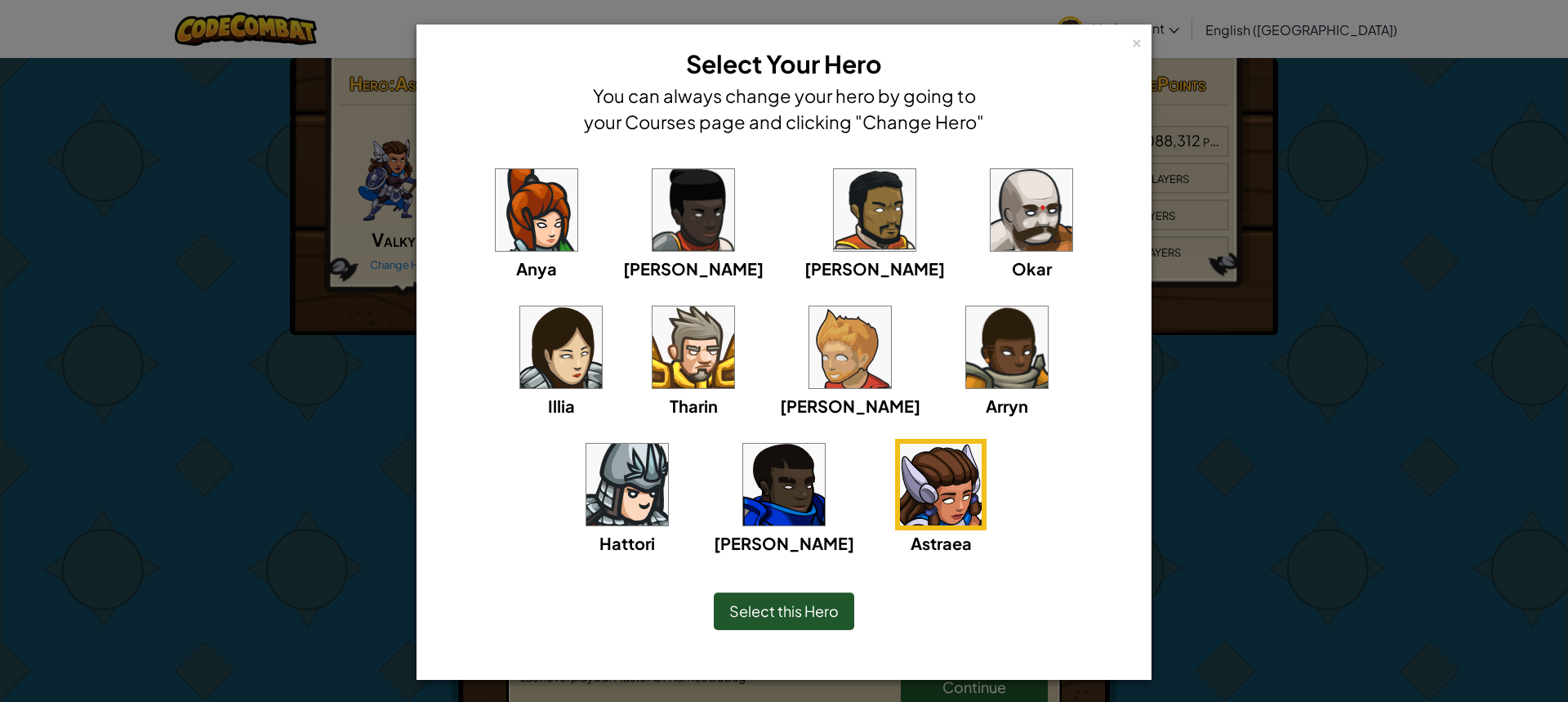
click at [900, 468] on img at bounding box center [941, 485] width 82 height 82
click at [719, 369] on div "Anya [PERSON_NAME] [PERSON_NAME] [PERSON_NAME] Arryn [PERSON_NAME]" at bounding box center [784, 370] width 684 height 412
drag, startPoint x: 800, startPoint y: 303, endPoint x: 807, endPoint y: 273, distance: 30.8
click at [806, 281] on div "Anya [PERSON_NAME] [PERSON_NAME] [PERSON_NAME] Arryn [PERSON_NAME]" at bounding box center [784, 370] width 684 height 412
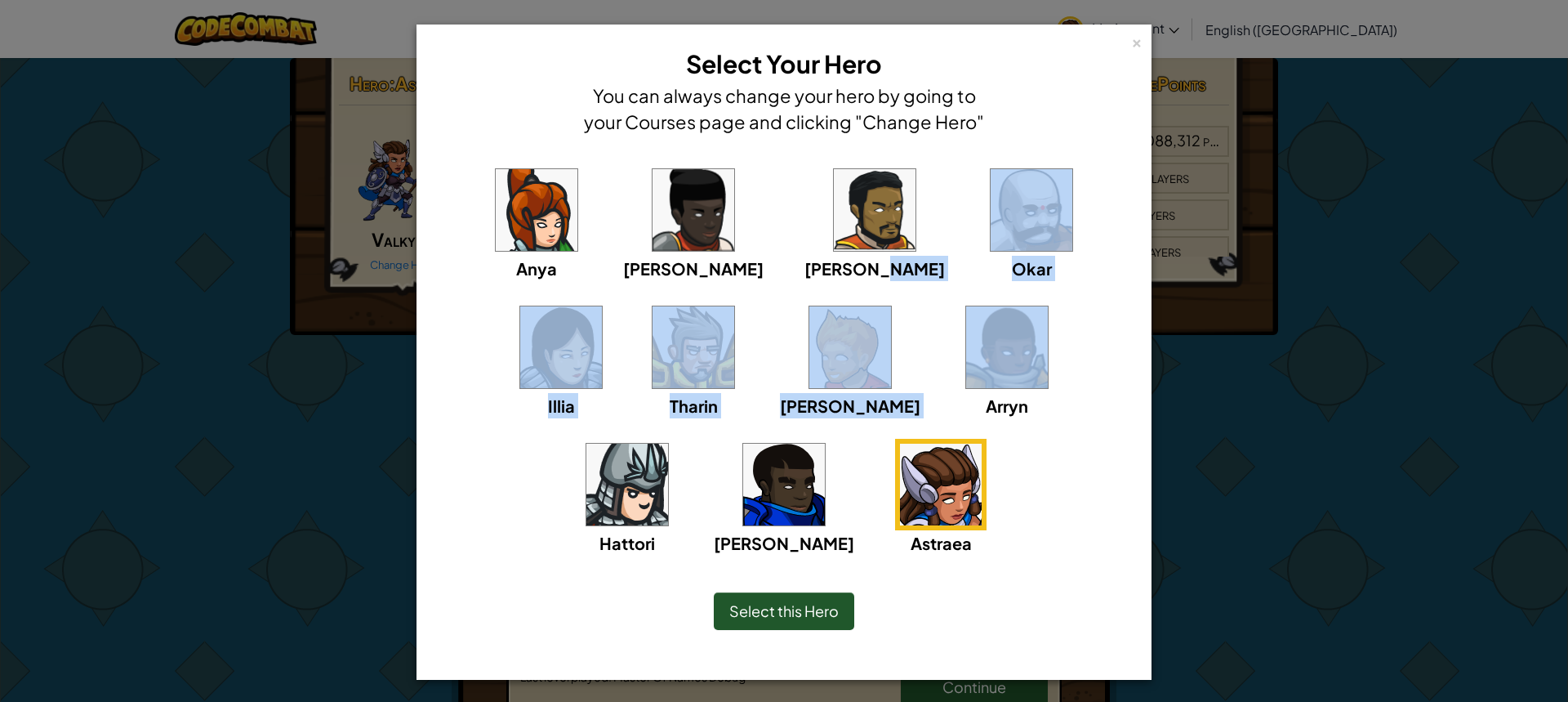
click at [966, 381] on img at bounding box center [1007, 348] width 82 height 82
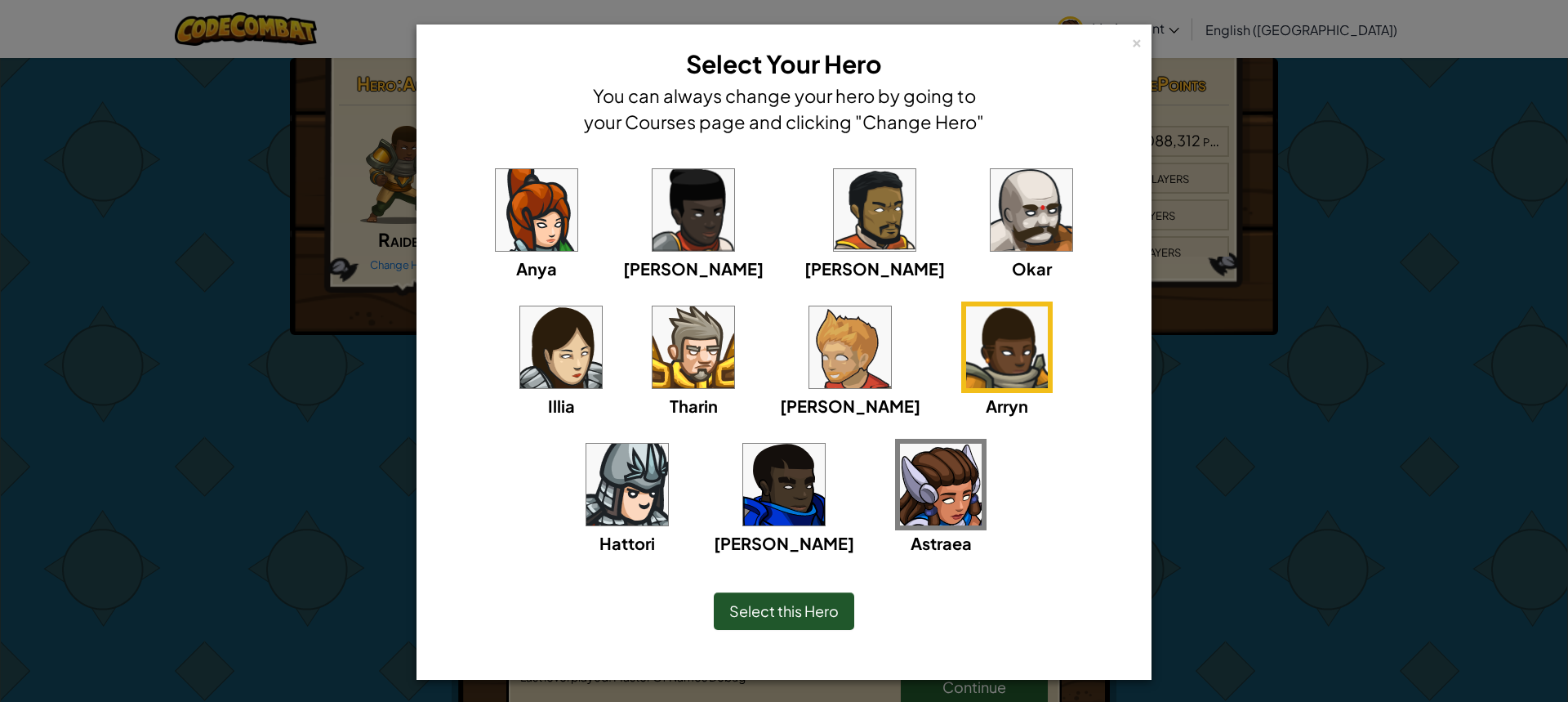
click at [900, 521] on img at bounding box center [941, 485] width 82 height 82
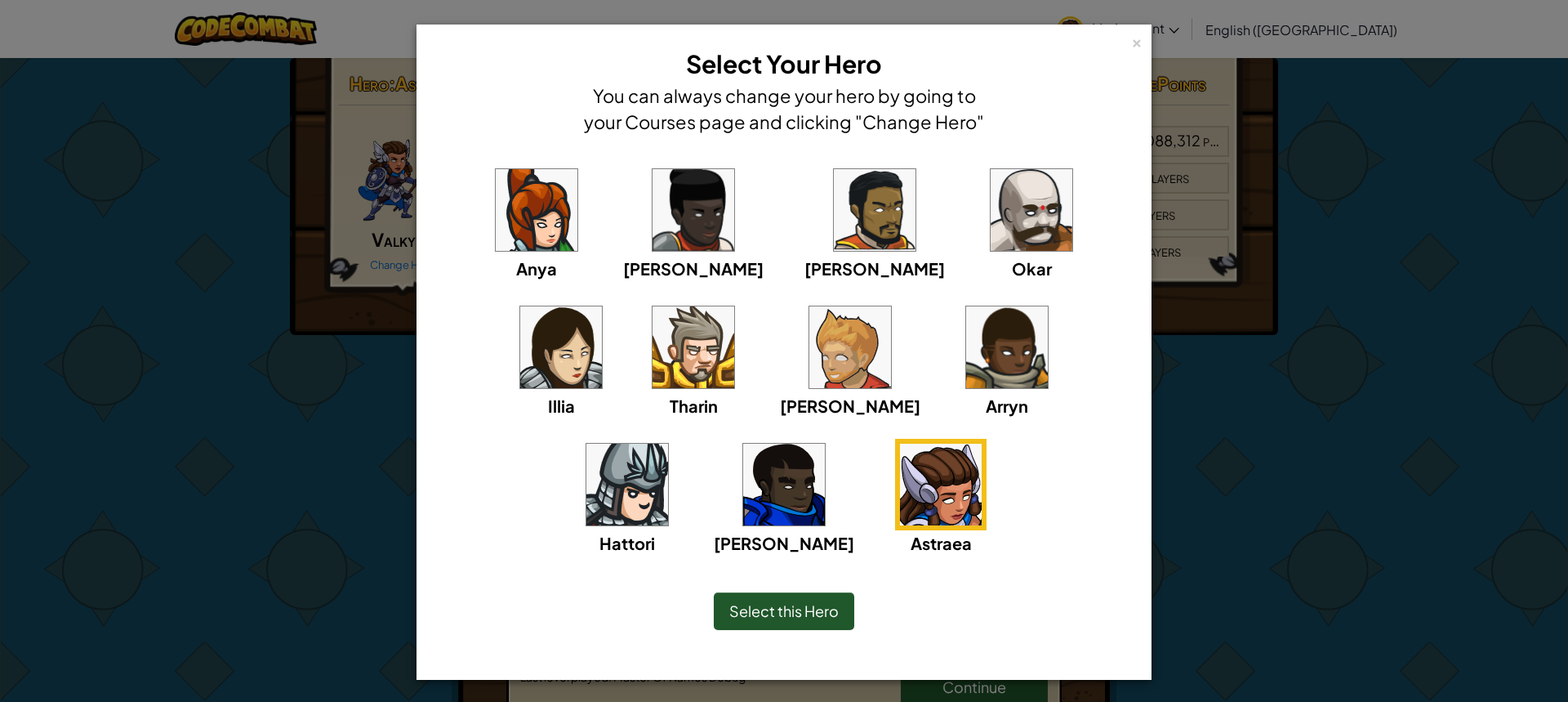
click at [991, 210] on img at bounding box center [1032, 210] width 82 height 82
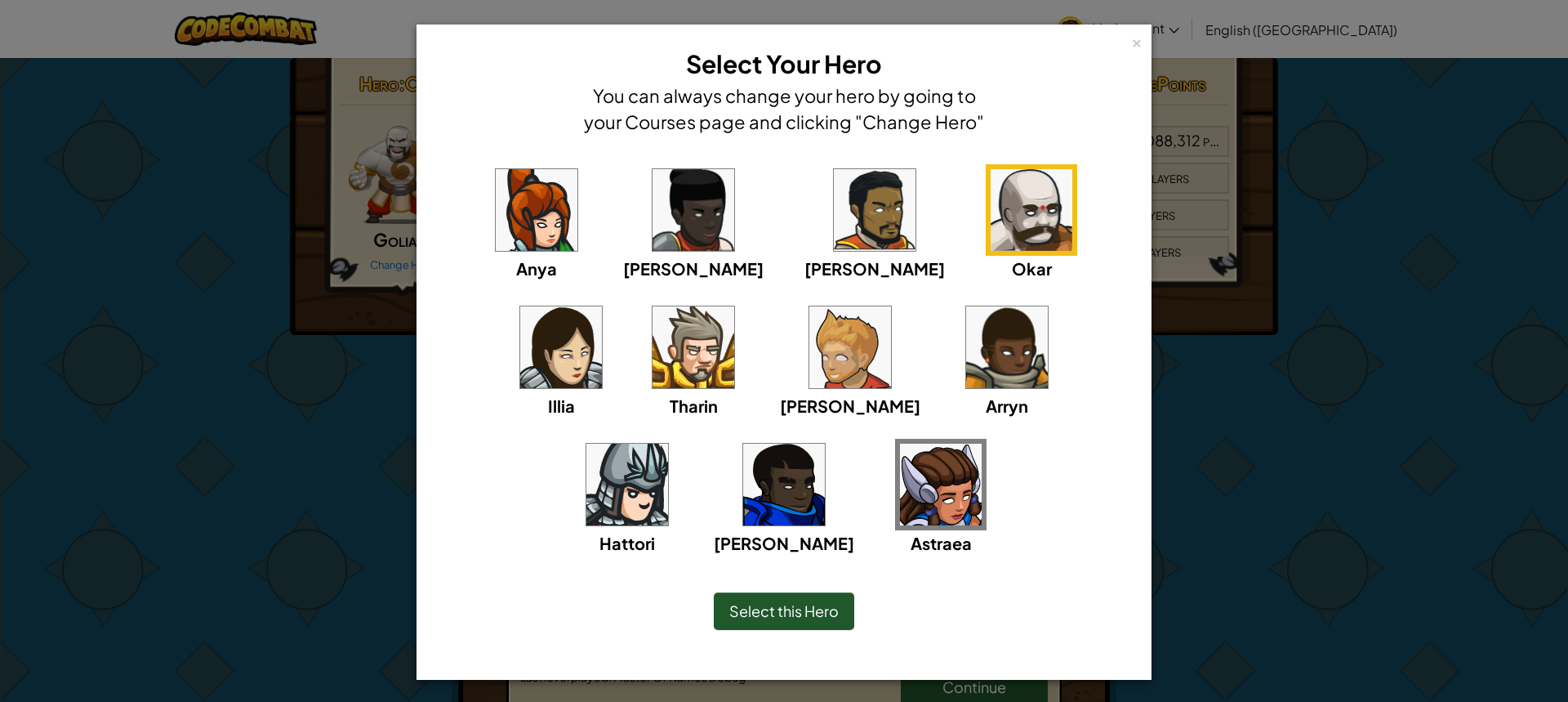
click at [653, 332] on img at bounding box center [694, 348] width 82 height 82
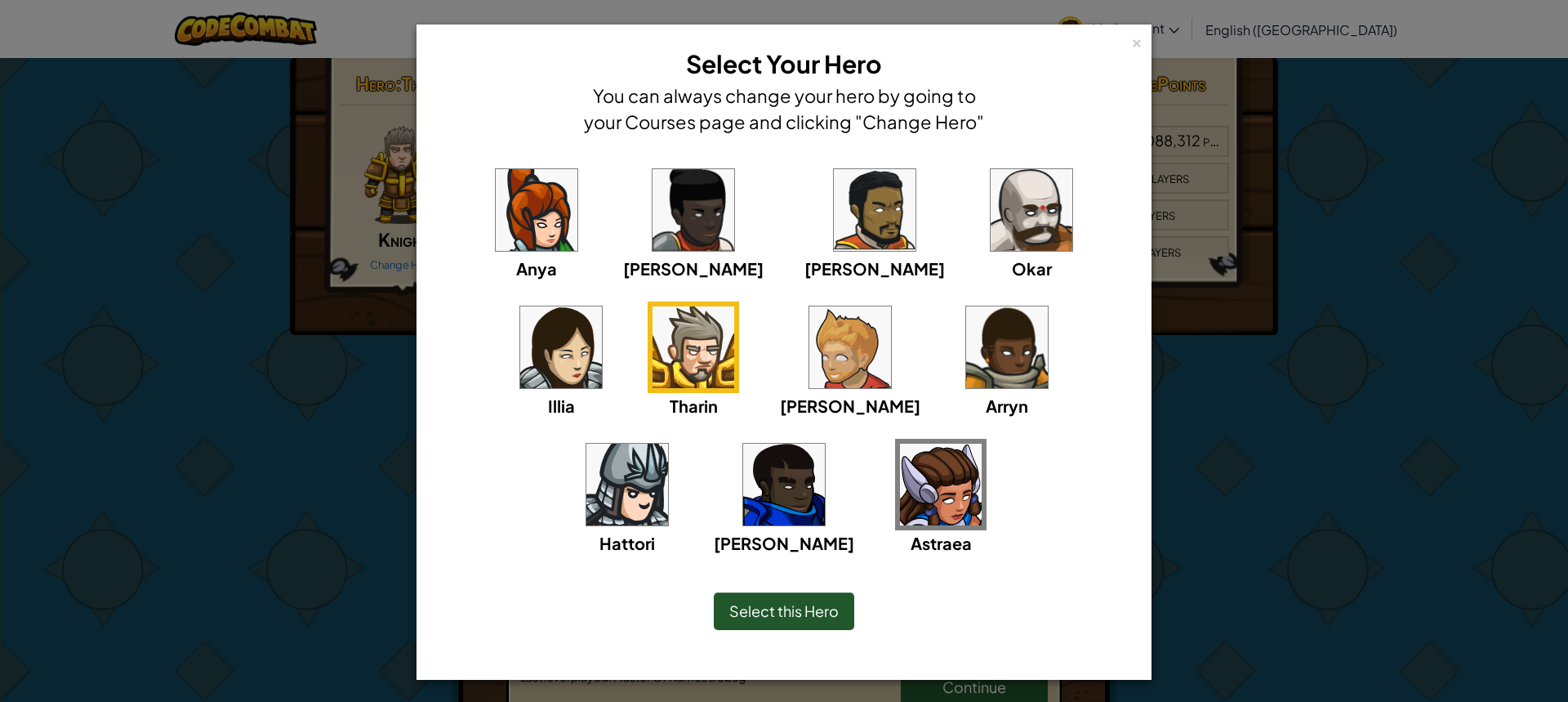
click at [523, 208] on img at bounding box center [536, 210] width 82 height 82
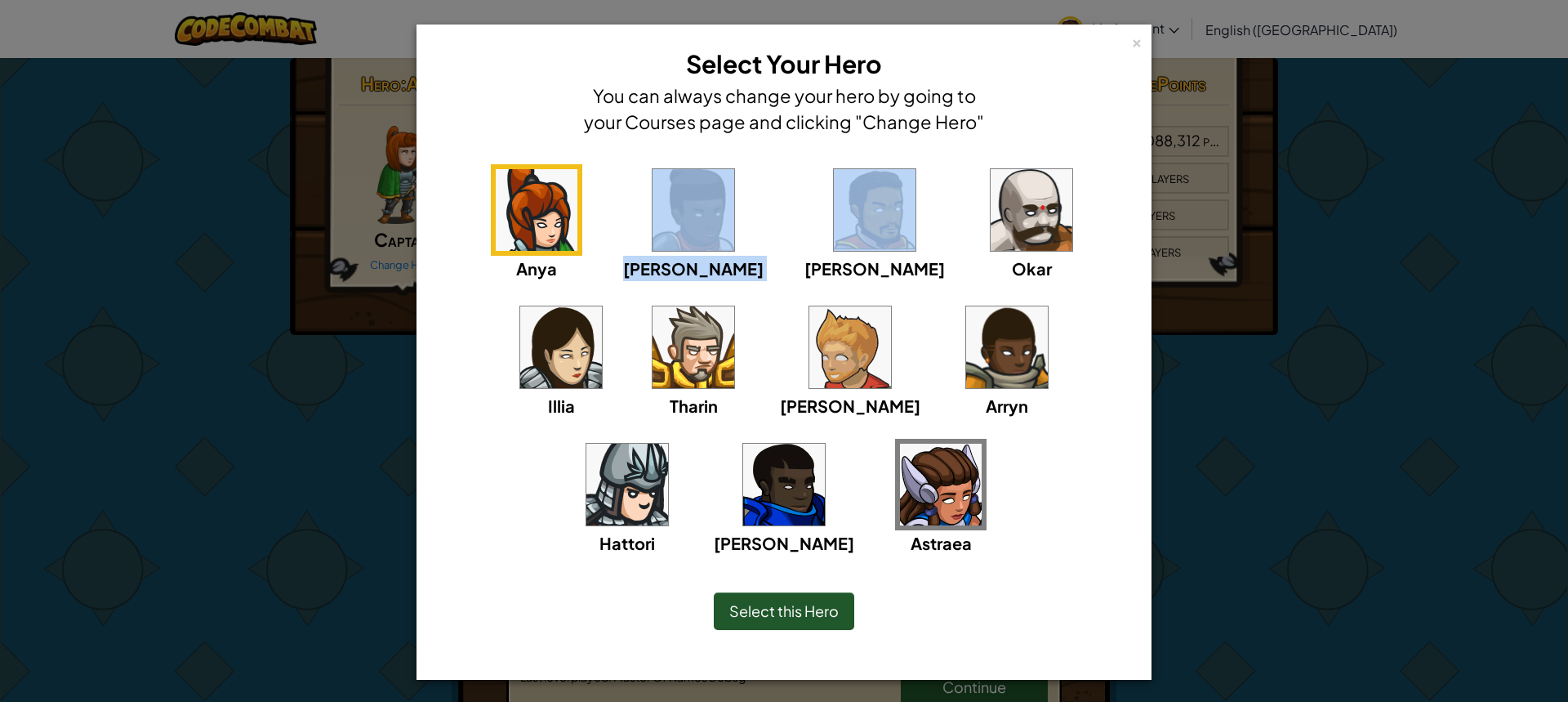
click at [714, 235] on div "Anya [PERSON_NAME] [PERSON_NAME] [PERSON_NAME] Arryn [PERSON_NAME]" at bounding box center [784, 370] width 684 height 412
click at [684, 180] on img at bounding box center [694, 210] width 82 height 82
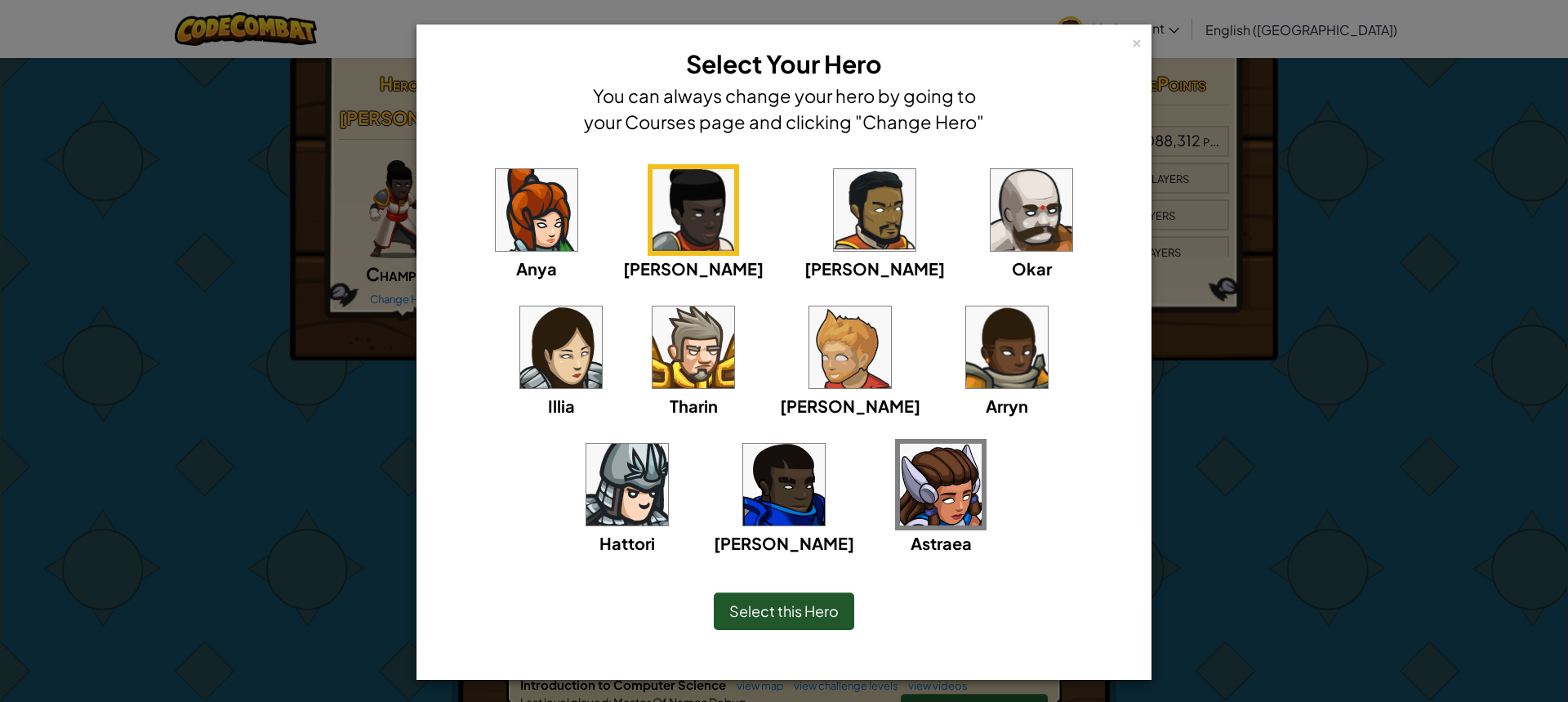
click at [810, 355] on img at bounding box center [851, 348] width 82 height 82
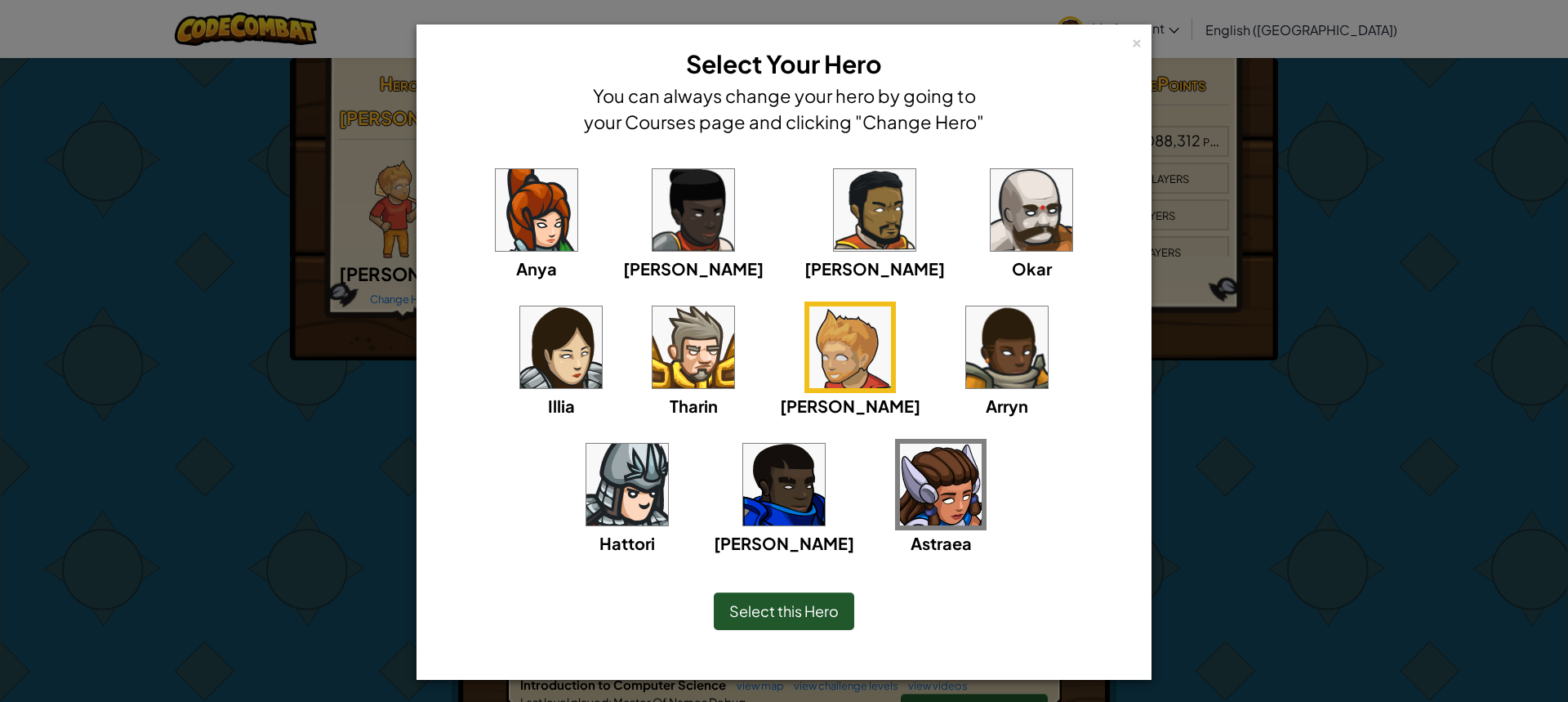
click at [900, 491] on img at bounding box center [941, 485] width 82 height 82
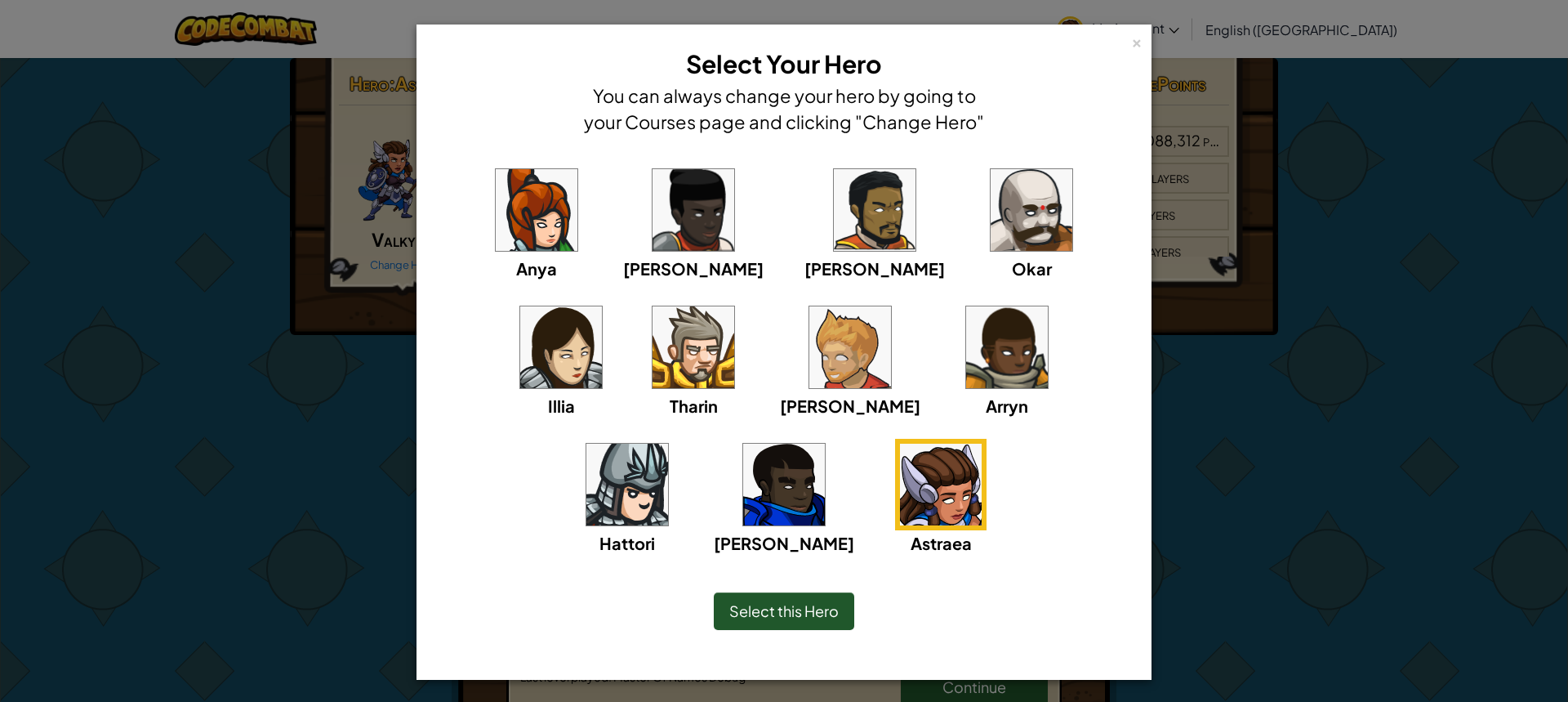
click at [808, 606] on span "Select this Hero" at bounding box center [784, 610] width 109 height 18
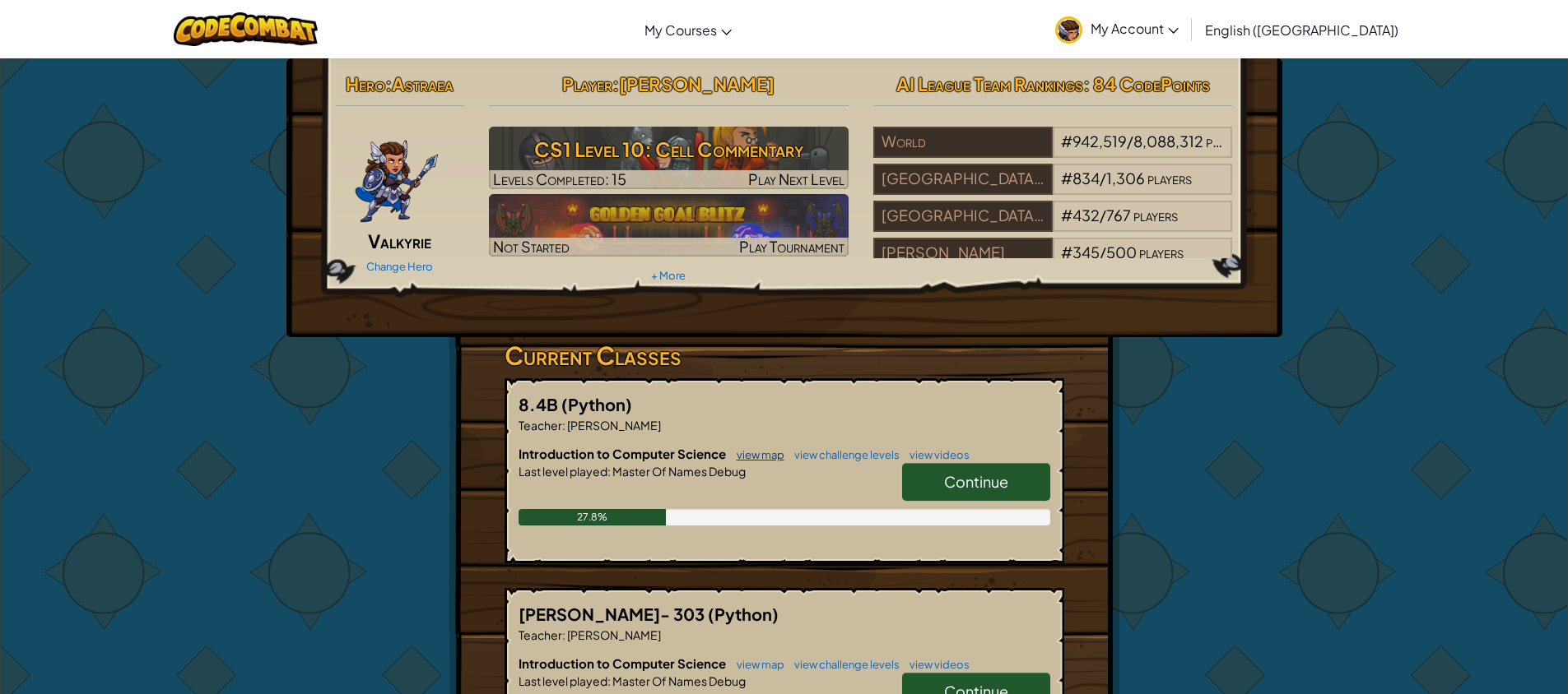
click at [745, 458] on link "view map" at bounding box center [756, 454] width 56 height 13
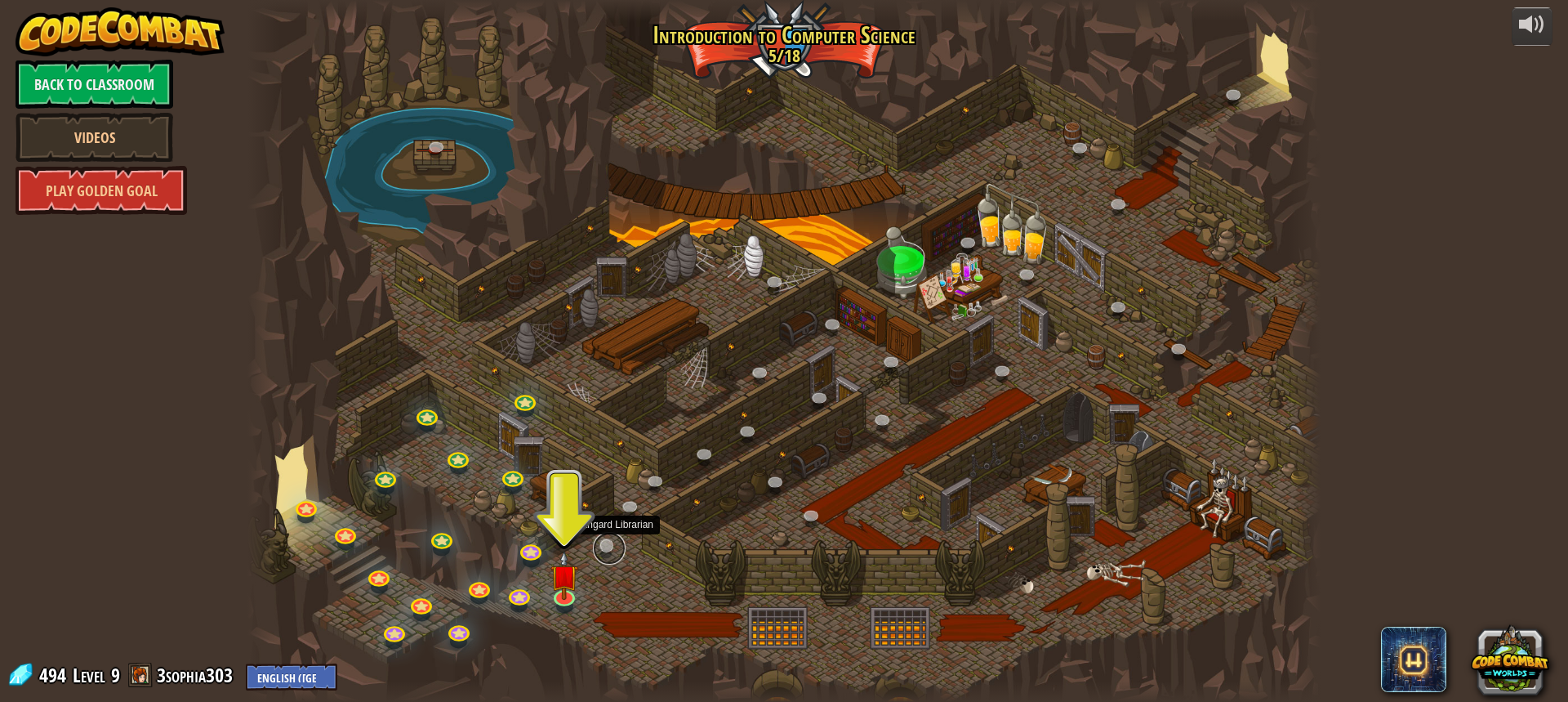
click at [604, 549] on link at bounding box center [609, 548] width 33 height 33
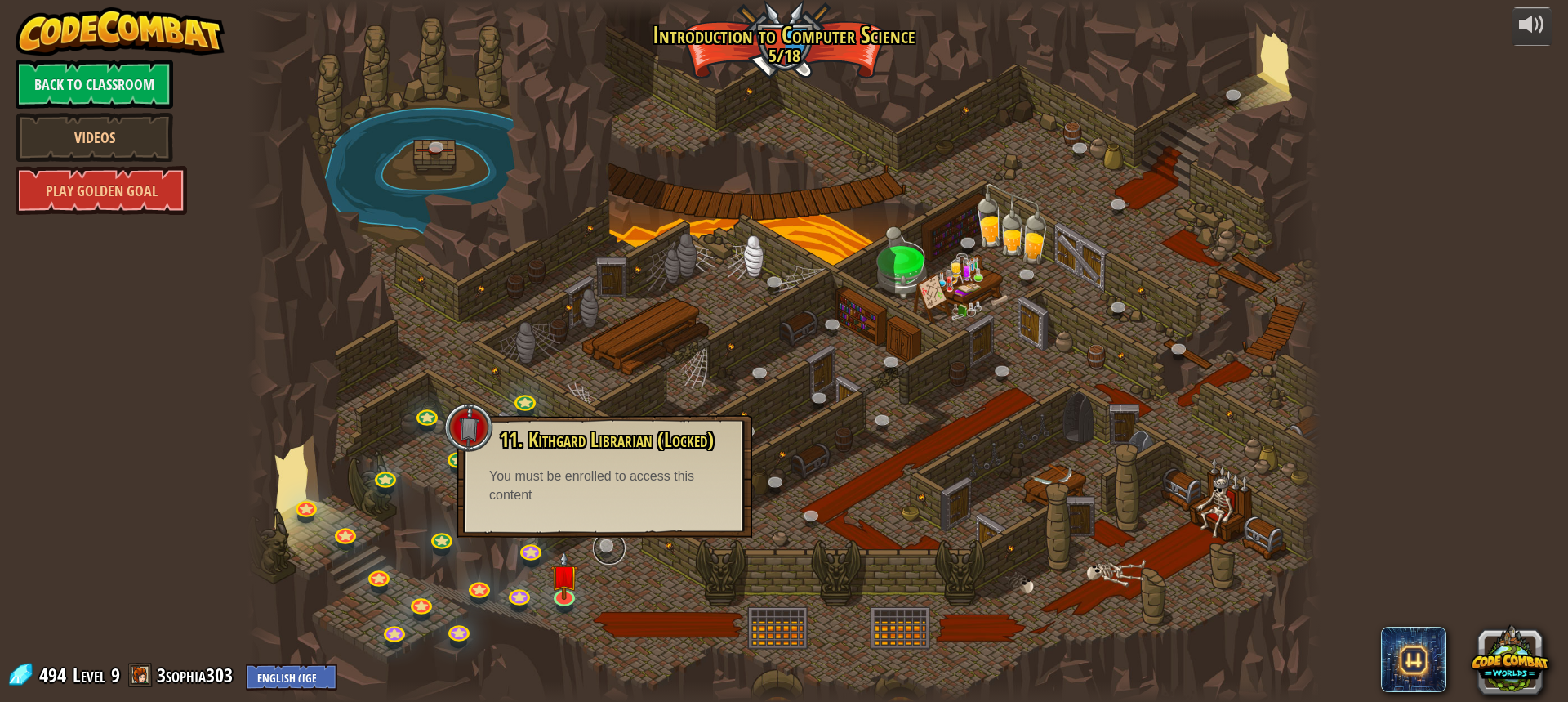
click at [604, 549] on link at bounding box center [609, 548] width 33 height 33
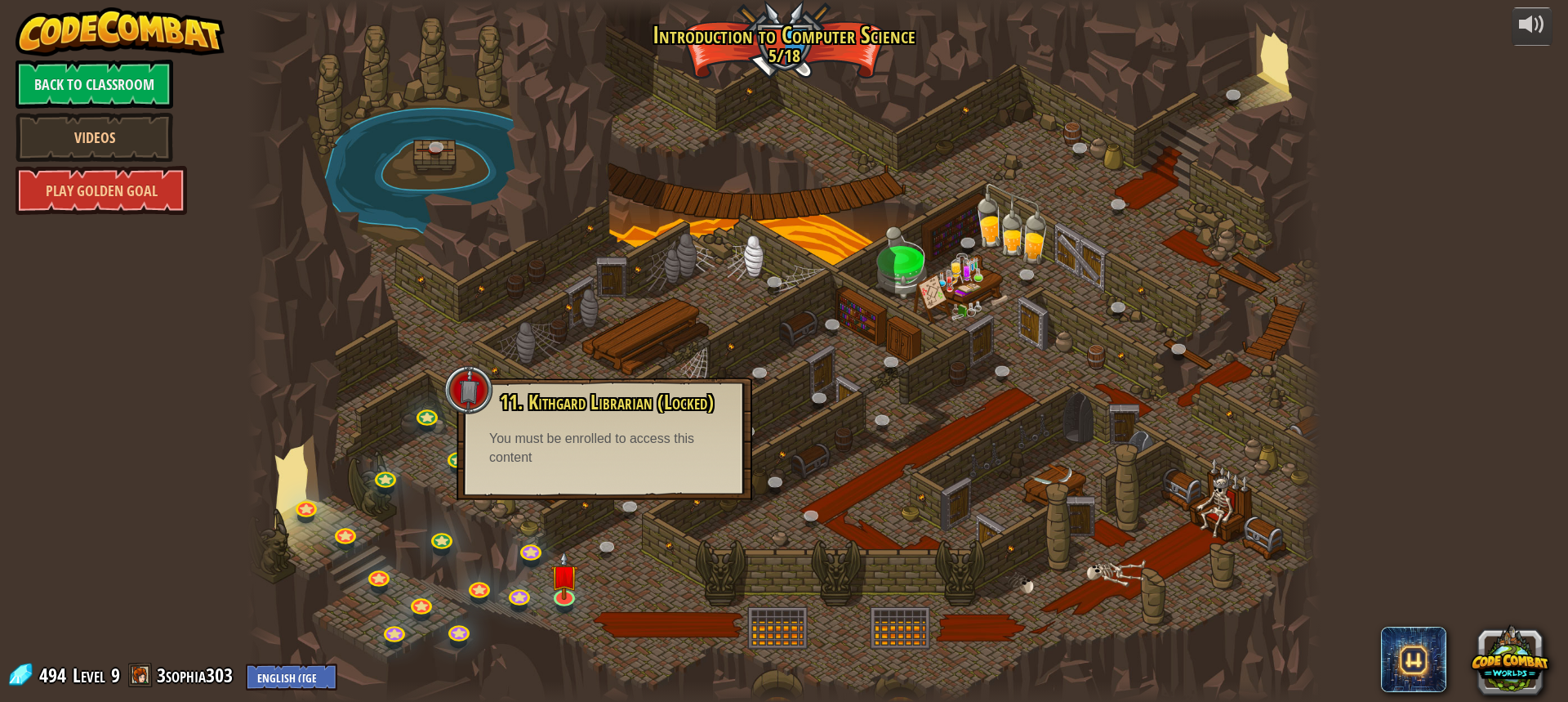
click at [651, 472] on div "11. Kithgard Librarian (Locked) Seek help from a friendly Librarian! You must b…" at bounding box center [604, 439] width 296 height 123
click at [805, 524] on link at bounding box center [814, 518] width 33 height 33
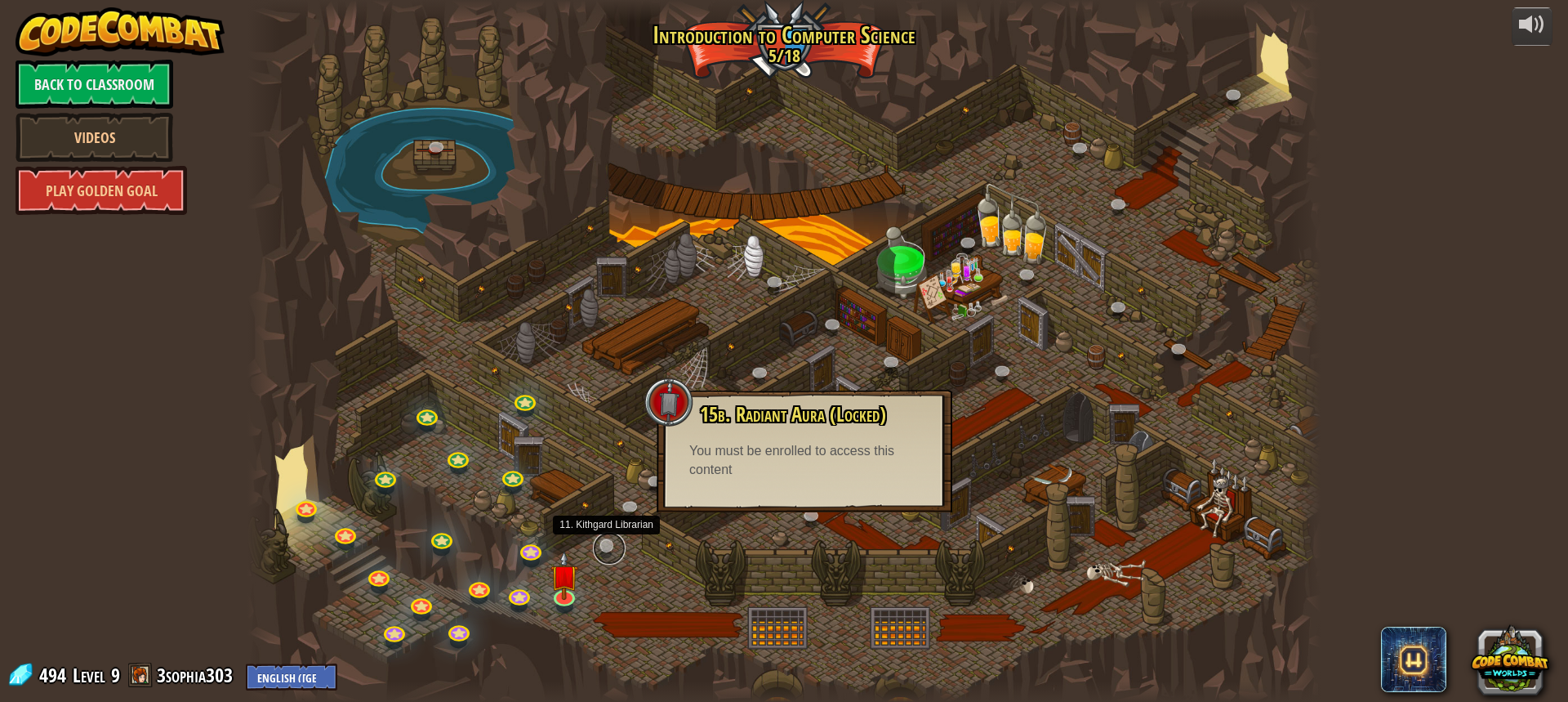
click at [605, 536] on link at bounding box center [609, 548] width 33 height 33
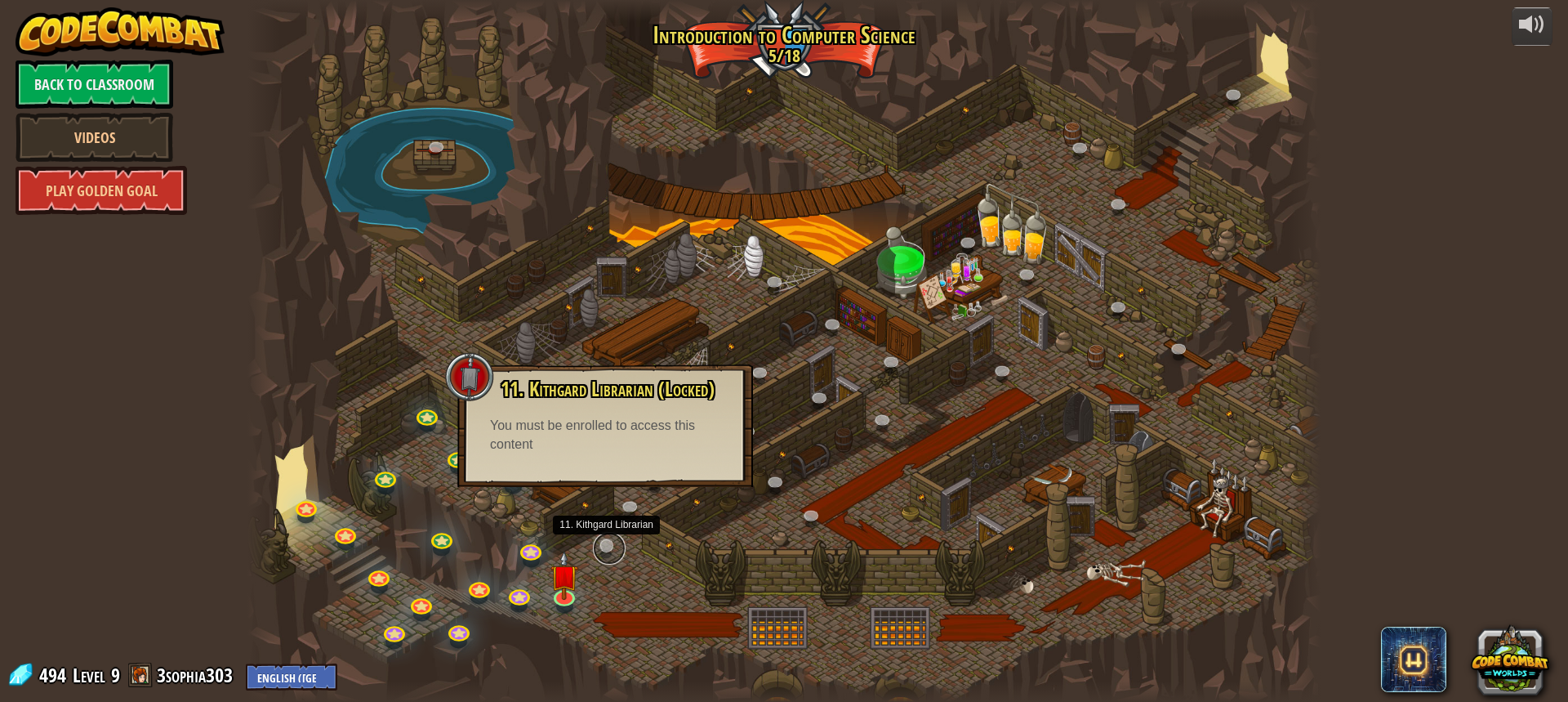
click at [605, 554] on link at bounding box center [609, 548] width 33 height 33
